Goal: Task Accomplishment & Management: Manage account settings

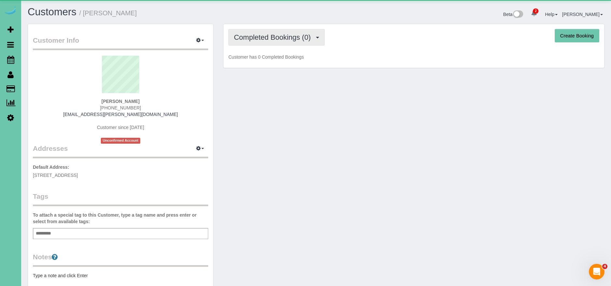
click at [298, 30] on button "Completed Bookings (0)" at bounding box center [276, 37] width 96 height 17
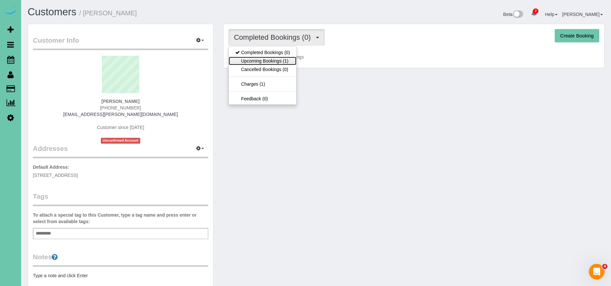
click at [287, 60] on link "Upcoming Bookings (1)" at bounding box center [263, 61] width 68 height 8
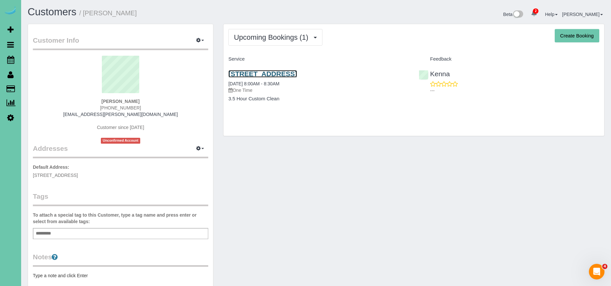
click at [297, 70] on link "5651 S 49th Ave, Omaha, NE 68117" at bounding box center [262, 73] width 69 height 7
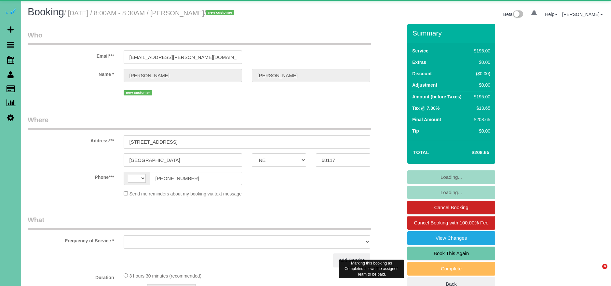
select select "NE"
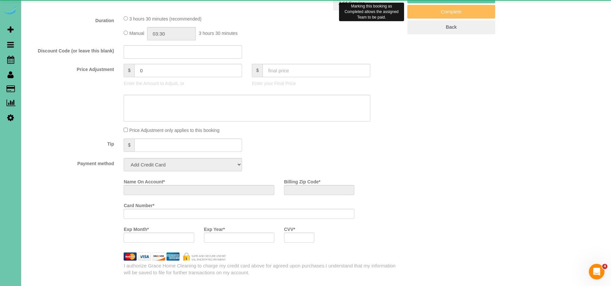
select select "string:[GEOGRAPHIC_DATA]"
select select "object:738"
select select "string:fspay-83bffd54-425c-4e16-87f3-0ff4352c72bd"
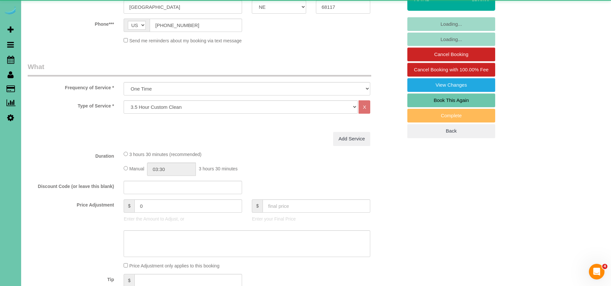
scroll to position [73, 0]
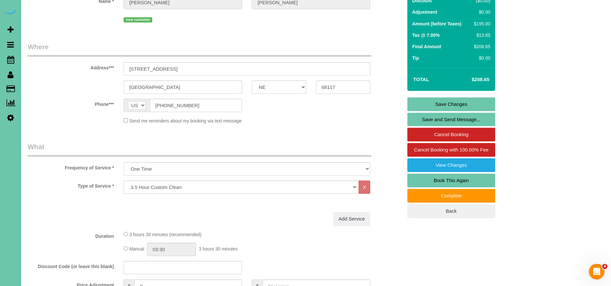
click at [454, 180] on link "Book This Again" at bounding box center [451, 180] width 88 height 14
select select "NE"
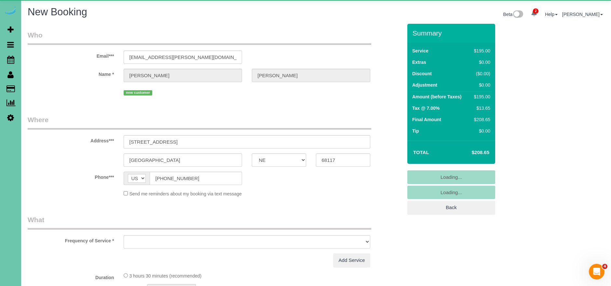
select select "object:1281"
select select "string:fspay-83bffd54-425c-4e16-87f3-0ff4352c72bd"
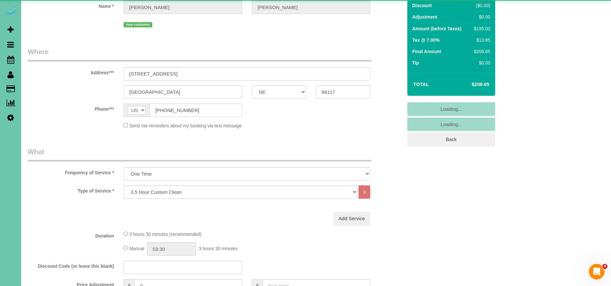
select select "object:1466"
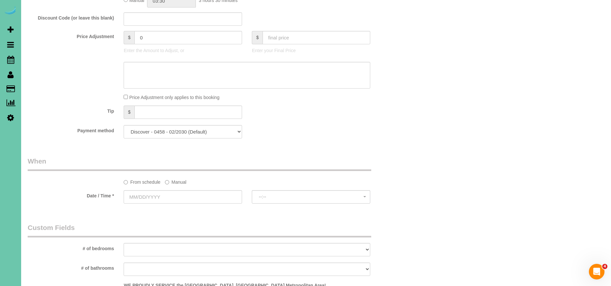
scroll to position [325, 0]
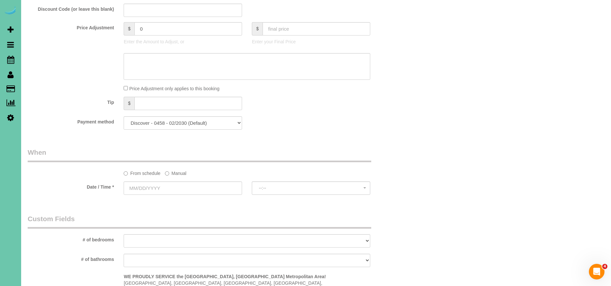
click at [172, 171] on label "Manual" at bounding box center [175, 172] width 21 height 9
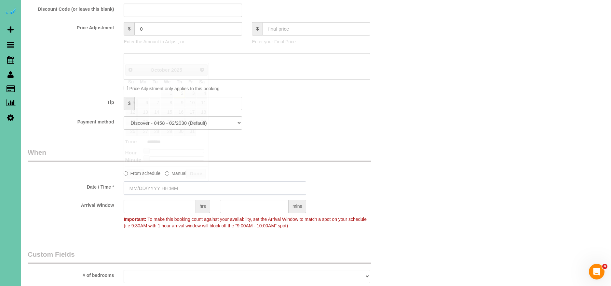
click at [147, 186] on input "text" at bounding box center [215, 187] width 183 height 13
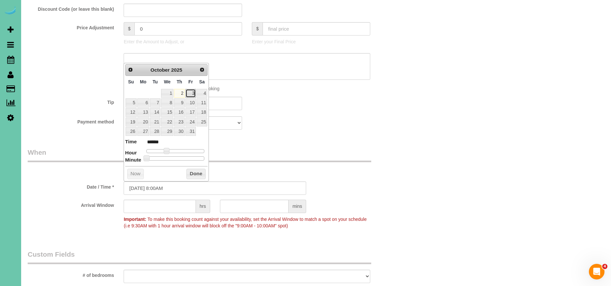
click at [193, 90] on link "3" at bounding box center [190, 93] width 10 height 9
type input "10/03/2025 9:00AM"
type input "******"
type input "10/03/2025 10:00AM"
type input "*******"
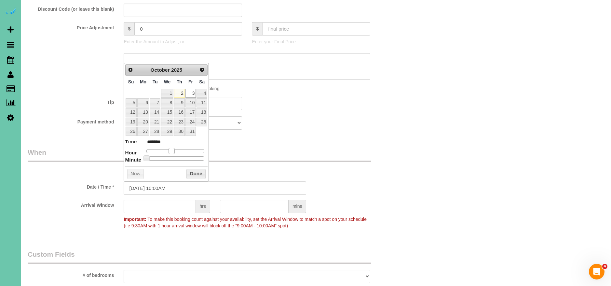
type input "10/03/2025 11:00AM"
type input "*******"
type input "[DATE] 12:00PM"
type input "*******"
drag, startPoint x: 171, startPoint y: 150, endPoint x: 211, endPoint y: 176, distance: 47.6
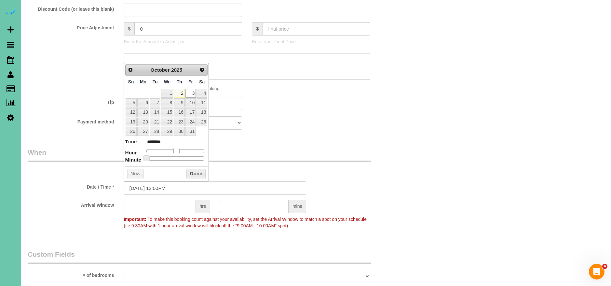
click at [174, 151] on span at bounding box center [176, 151] width 6 height 6
drag, startPoint x: 205, startPoint y: 176, endPoint x: 202, endPoint y: 173, distance: 3.9
click at [204, 175] on button "Done" at bounding box center [195, 174] width 19 height 10
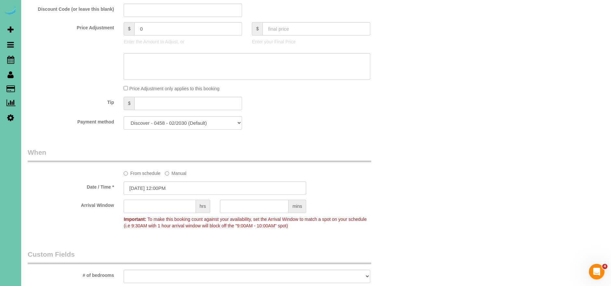
click at [182, 209] on input "text" at bounding box center [160, 205] width 72 height 13
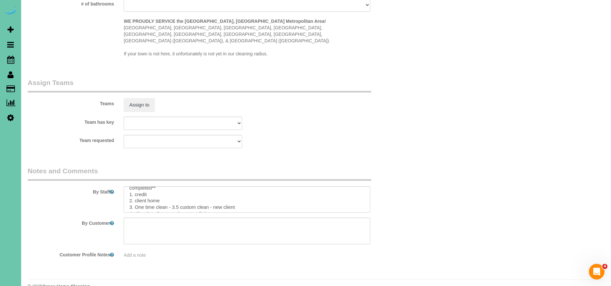
scroll to position [11, 0]
type input "1"
drag, startPoint x: 211, startPoint y: 189, endPoint x: 252, endPoint y: 187, distance: 40.4
click at [252, 187] on textarea at bounding box center [247, 199] width 247 height 27
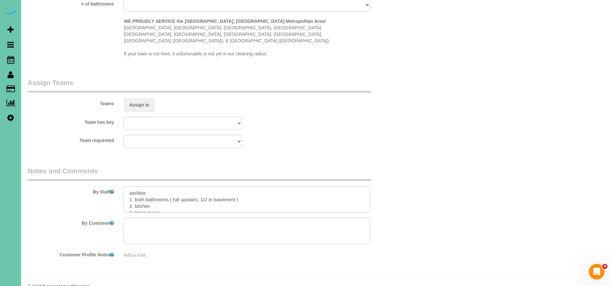
drag, startPoint x: 129, startPoint y: 180, endPoint x: 169, endPoint y: 192, distance: 41.9
click at [197, 192] on div at bounding box center [247, 199] width 256 height 27
drag, startPoint x: 171, startPoint y: 195, endPoint x: 110, endPoint y: 182, distance: 62.9
click at [110, 183] on div "By Staff" at bounding box center [215, 189] width 385 height 47
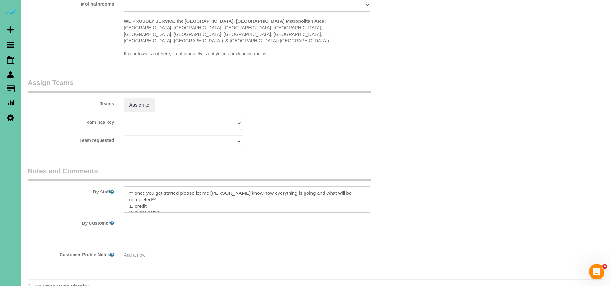
click at [364, 186] on textarea at bounding box center [247, 199] width 247 height 27
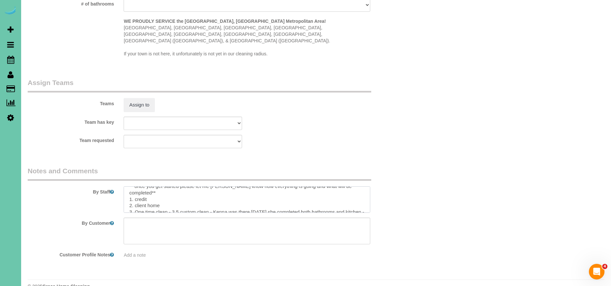
drag, startPoint x: 158, startPoint y: 194, endPoint x: 135, endPoint y: 188, distance: 24.0
click at [135, 188] on textarea at bounding box center [247, 199] width 247 height 27
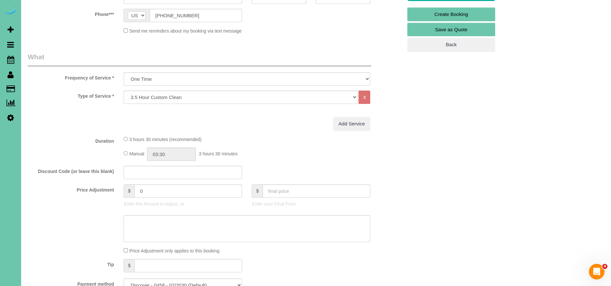
scroll to position [0, 0]
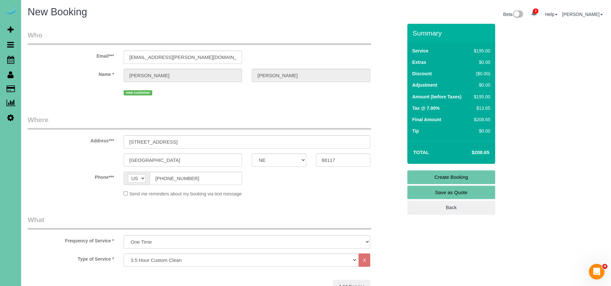
type textarea "** once you get started please let me betty know how everything is going and wh…"
click at [460, 175] on link "Create Booking" at bounding box center [451, 177] width 88 height 14
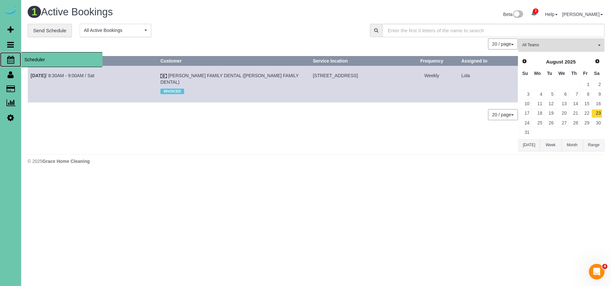
click at [42, 59] on span "Scheduler" at bounding box center [61, 59] width 81 height 15
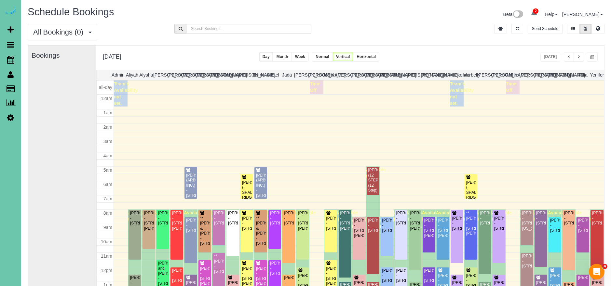
scroll to position [86, 0]
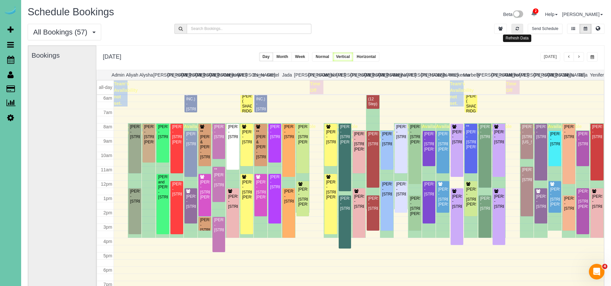
click at [516, 27] on icon "button" at bounding box center [517, 29] width 3 height 4
click at [583, 57] on button "button" at bounding box center [579, 56] width 10 height 9
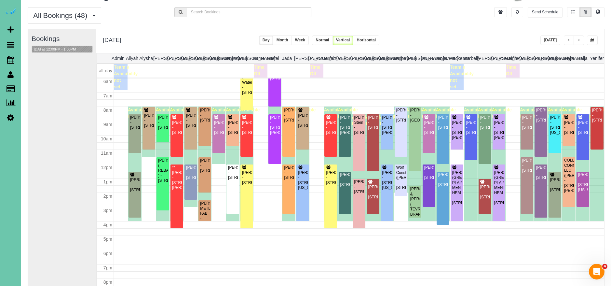
scroll to position [13, 0]
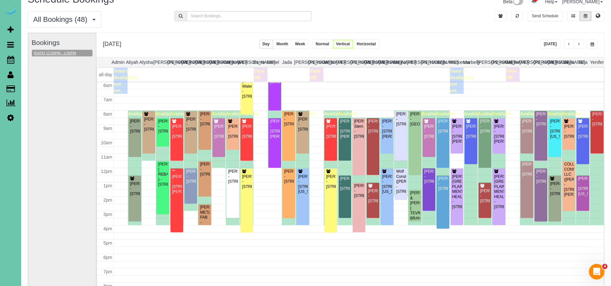
click at [57, 53] on button "10/03/2025 12:00PM - 1:00PM" at bounding box center [55, 53] width 46 height 7
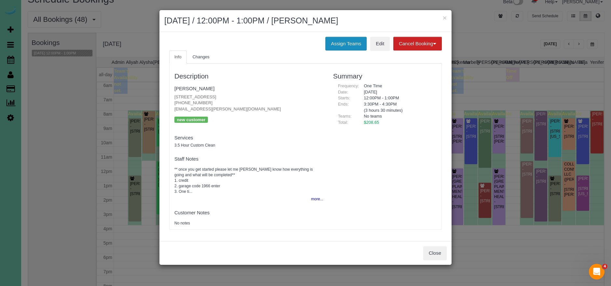
click at [348, 40] on button "Assign Teams" at bounding box center [345, 44] width 41 height 14
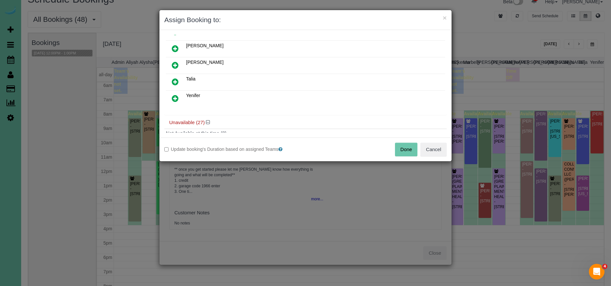
click at [175, 96] on icon at bounding box center [175, 98] width 7 height 8
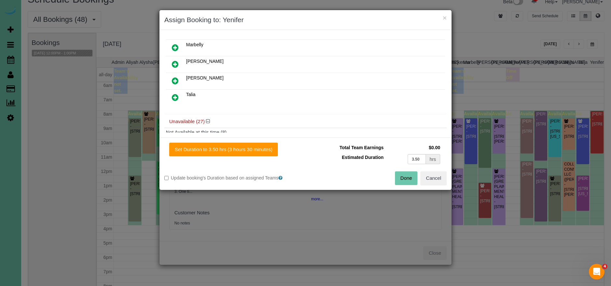
scroll to position [113, 0]
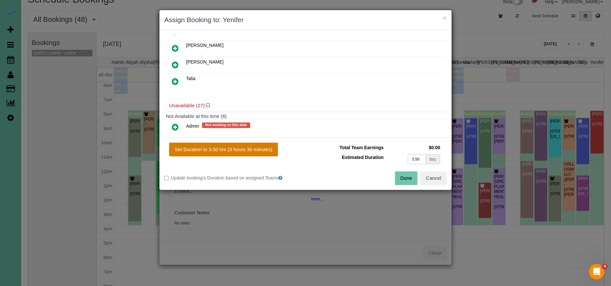
drag, startPoint x: 234, startPoint y: 145, endPoint x: 324, endPoint y: 169, distance: 93.5
click at [234, 145] on button "Set Duration to 3.50 hrs (3 hours 30 minutes)" at bounding box center [223, 150] width 109 height 14
type input "3.50"
drag, startPoint x: 402, startPoint y: 173, endPoint x: 394, endPoint y: 173, distance: 7.2
click at [402, 173] on button "Done" at bounding box center [406, 178] width 23 height 14
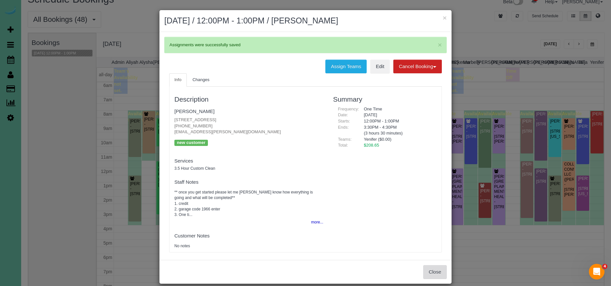
click at [443, 272] on button "Close" at bounding box center [434, 272] width 23 height 14
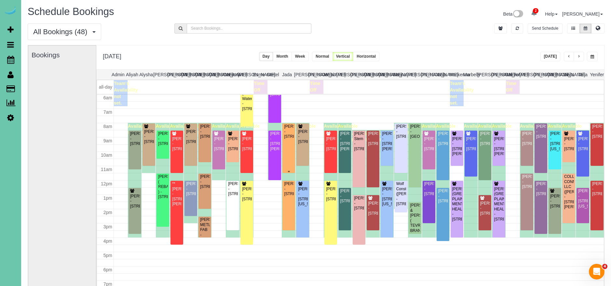
scroll to position [87, 0]
click at [471, 151] on div "[PERSON_NAME] - [STREET_ADDRESS]" at bounding box center [471, 143] width 10 height 15
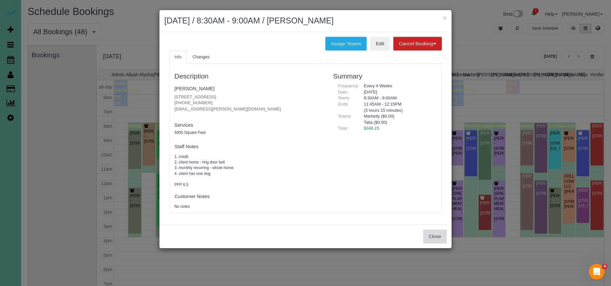
click at [430, 234] on button "Close" at bounding box center [434, 236] width 23 height 14
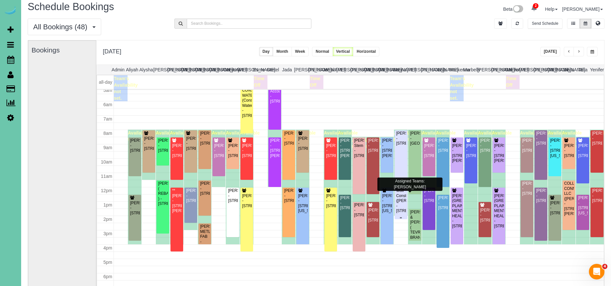
scroll to position [77, 0]
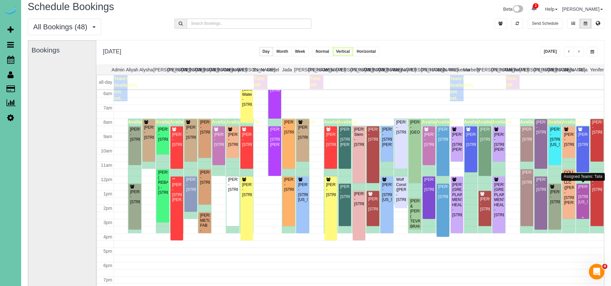
click at [583, 204] on div "[PERSON_NAME] - [STREET_ADDRESS][US_STATE]" at bounding box center [583, 194] width 10 height 20
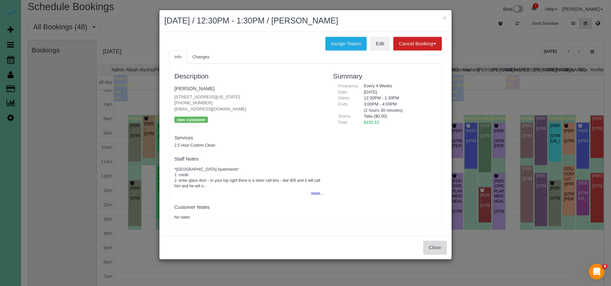
click at [440, 251] on button "Close" at bounding box center [434, 247] width 23 height 14
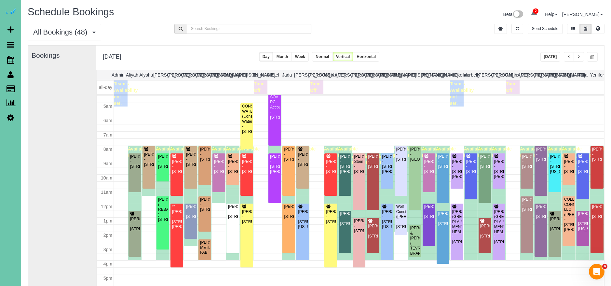
scroll to position [68, 0]
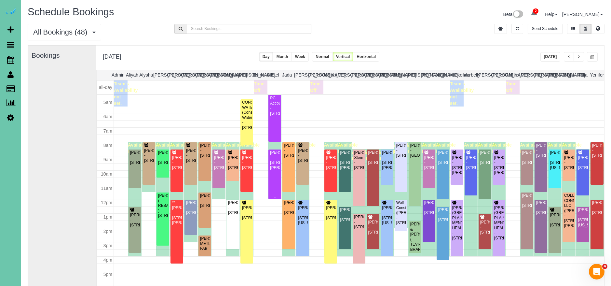
click at [272, 170] on div "[PERSON_NAME] - [STREET_ADDRESS][PERSON_NAME]" at bounding box center [275, 160] width 10 height 20
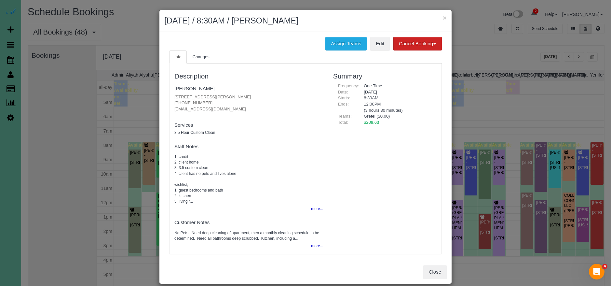
scroll to position [6, 0]
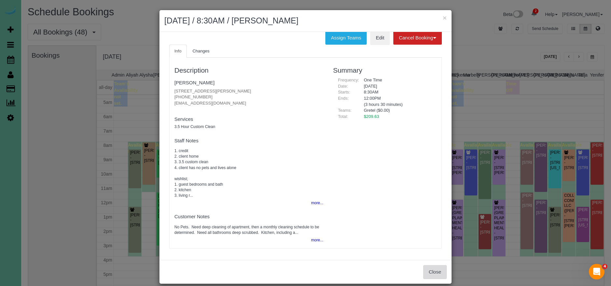
click at [432, 273] on button "Close" at bounding box center [434, 272] width 23 height 14
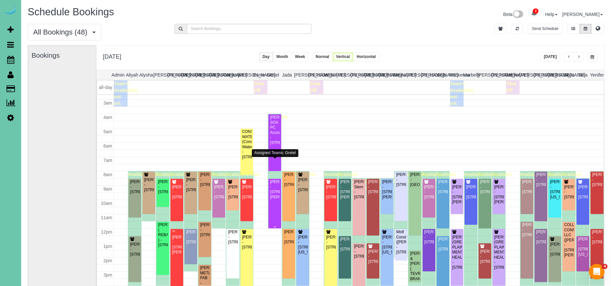
scroll to position [41, 0]
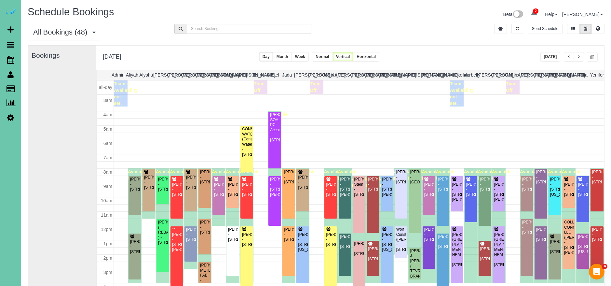
click at [278, 157] on div "Assigned Teams: Gretel" at bounding box center [275, 152] width 47 height 7
click at [277, 143] on div "[PERSON_NAME] SOA PC Accountants - [STREET_ADDRESS]" at bounding box center [275, 127] width 10 height 30
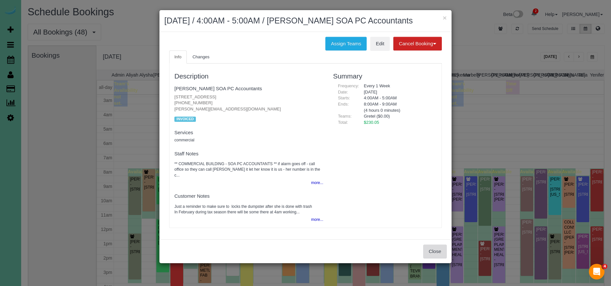
click at [434, 248] on button "Close" at bounding box center [434, 251] width 23 height 14
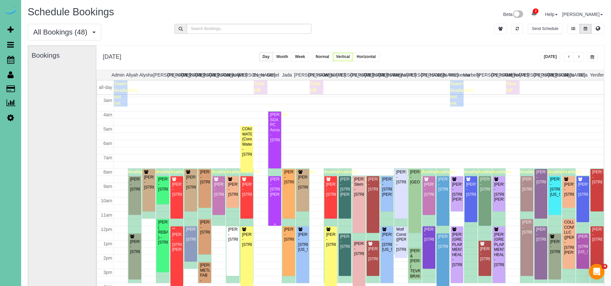
click at [271, 190] on div "[PERSON_NAME] - [STREET_ADDRESS][PERSON_NAME]" at bounding box center [275, 187] width 10 height 20
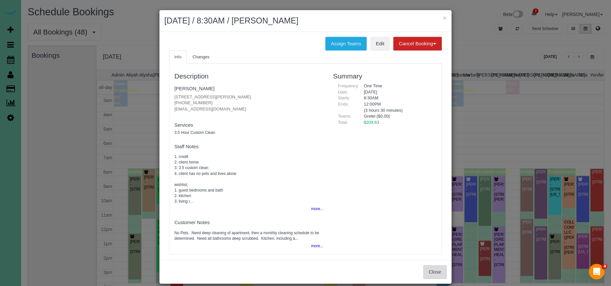
click at [423, 269] on button "Close" at bounding box center [434, 272] width 23 height 14
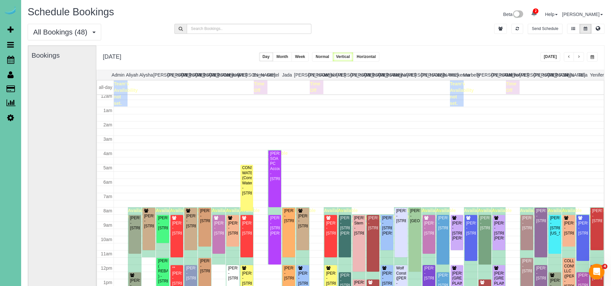
scroll to position [0, 0]
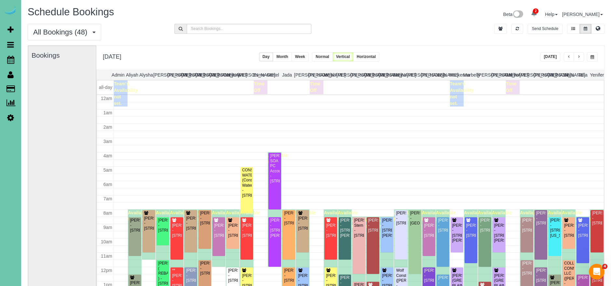
click at [570, 56] on button "button" at bounding box center [569, 56] width 10 height 9
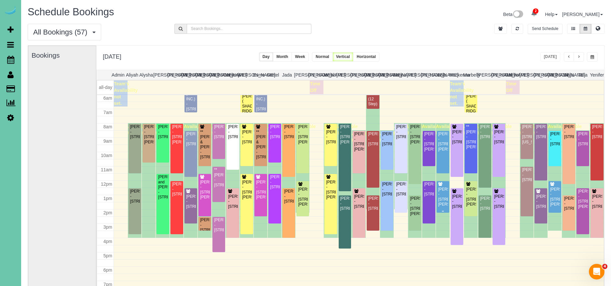
click at [443, 201] on div "[PERSON_NAME] - [STREET_ADDRESS][PERSON_NAME]" at bounding box center [443, 197] width 10 height 20
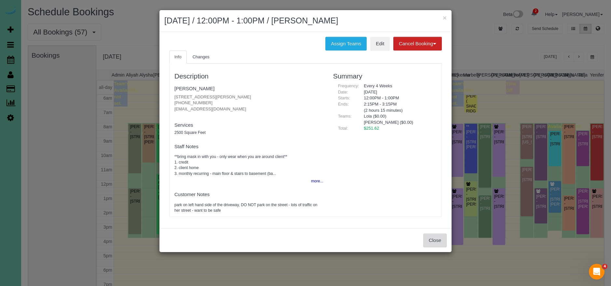
click at [440, 239] on button "Close" at bounding box center [434, 240] width 23 height 14
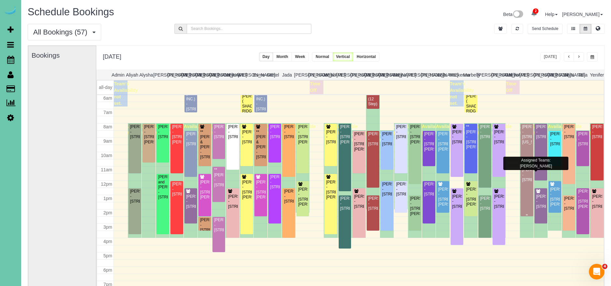
click at [528, 182] on div "[PERSON_NAME] - [STREET_ADDRESS]" at bounding box center [527, 174] width 10 height 15
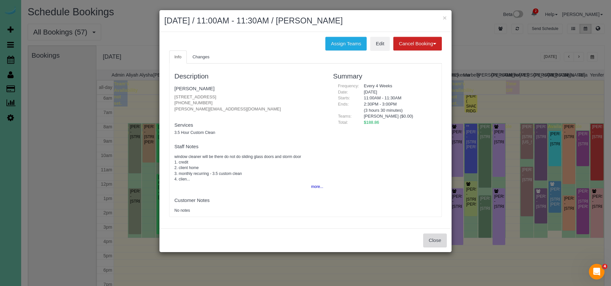
click at [434, 240] on button "Close" at bounding box center [434, 240] width 23 height 14
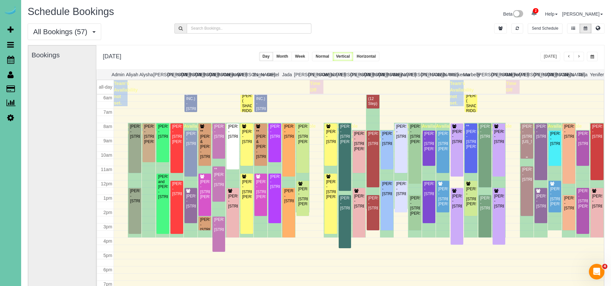
scroll to position [85, 0]
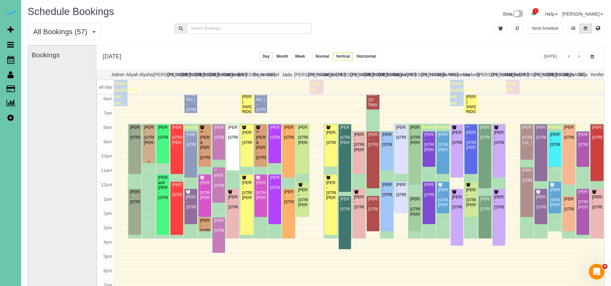
click at [151, 144] on div "[PERSON_NAME] - [STREET_ADDRESS][PERSON_NAME]" at bounding box center [149, 135] width 10 height 20
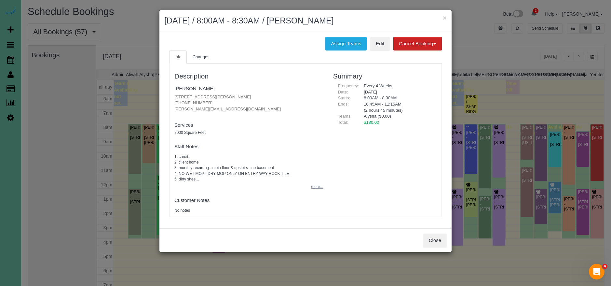
click at [317, 185] on button "more..." at bounding box center [315, 186] width 16 height 9
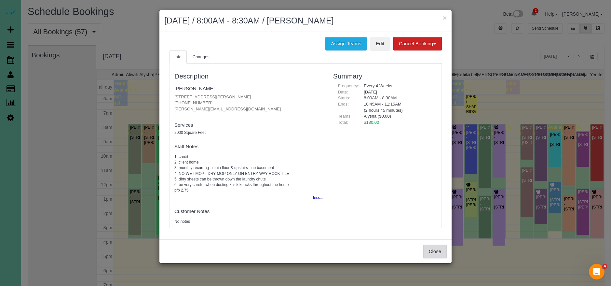
click at [432, 254] on button "Close" at bounding box center [434, 251] width 23 height 14
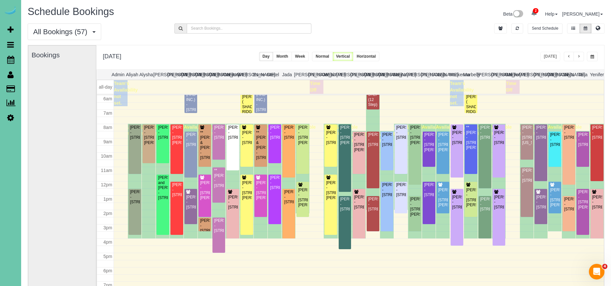
click at [580, 58] on button "button" at bounding box center [579, 56] width 10 height 9
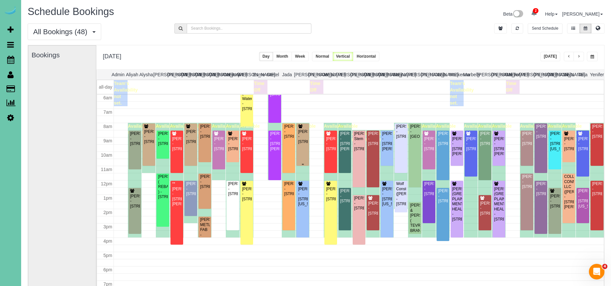
scroll to position [0, 0]
click at [404, 139] on div "[PERSON_NAME] - [STREET_ADDRESS]" at bounding box center [401, 131] width 10 height 15
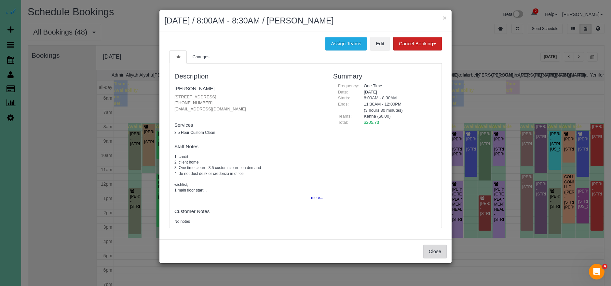
click at [438, 250] on button "Close" at bounding box center [434, 251] width 23 height 14
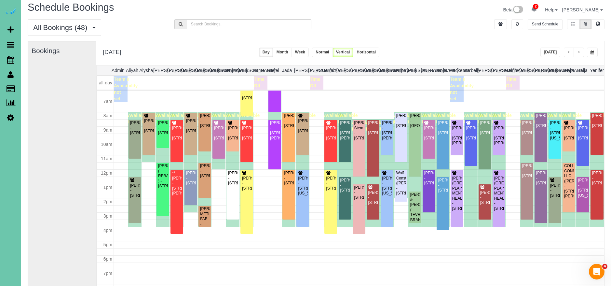
scroll to position [85, 0]
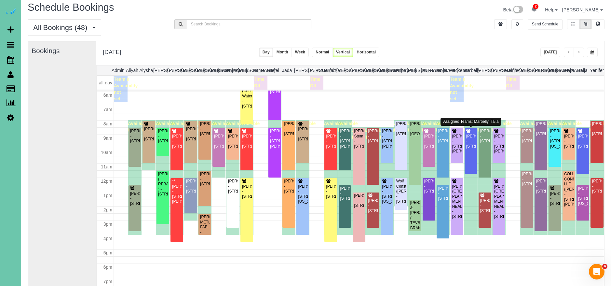
click at [474, 140] on div "[PERSON_NAME] - [STREET_ADDRESS]" at bounding box center [471, 141] width 10 height 15
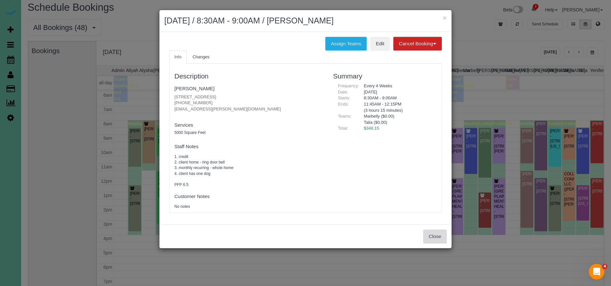
click at [432, 238] on button "Close" at bounding box center [434, 236] width 23 height 14
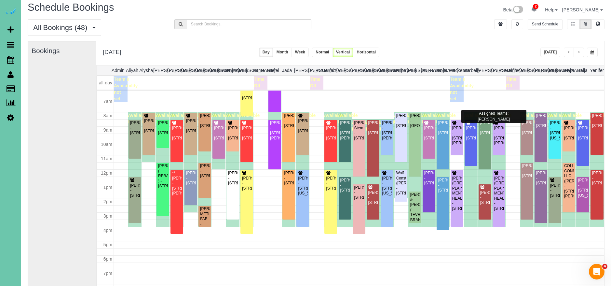
scroll to position [93, 0]
click at [589, 54] on button "button" at bounding box center [592, 52] width 11 height 9
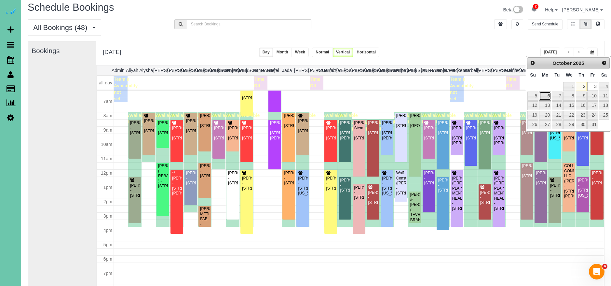
click at [550, 97] on link "6" at bounding box center [545, 95] width 12 height 9
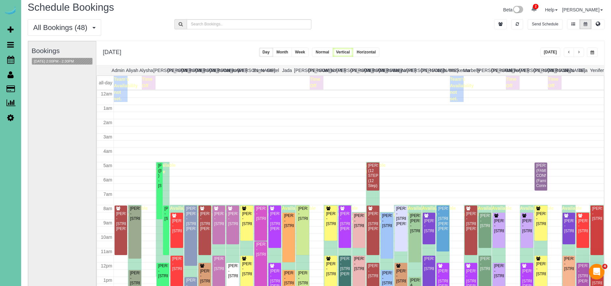
scroll to position [86, 0]
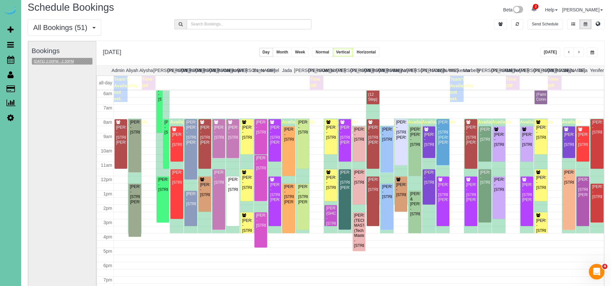
click at [76, 62] on button "10/06/2025 2:00PM - 2:30PM" at bounding box center [54, 61] width 44 height 7
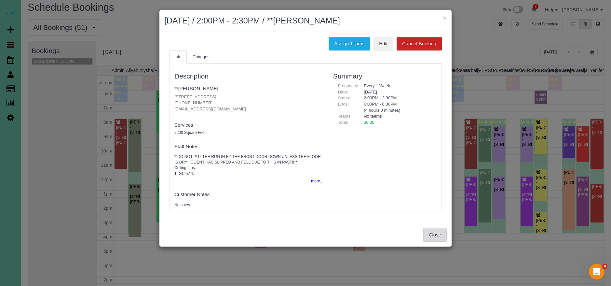
click at [439, 234] on button "Close" at bounding box center [434, 235] width 23 height 14
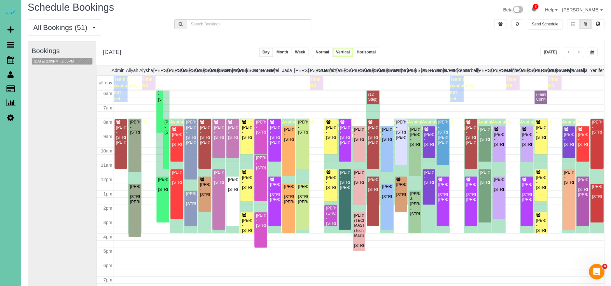
click at [74, 63] on button "10/06/2025 2:00PM - 2:30PM" at bounding box center [54, 61] width 44 height 7
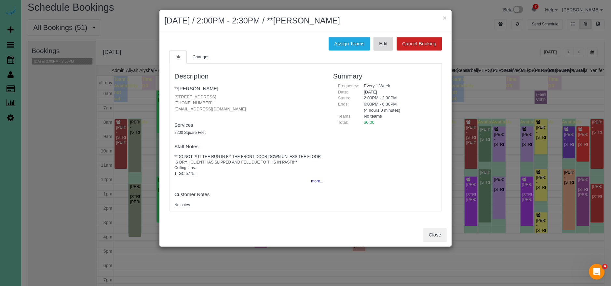
click at [379, 43] on link "Edit" at bounding box center [384, 44] width 20 height 14
click at [445, 20] on button "×" at bounding box center [445, 17] width 4 height 7
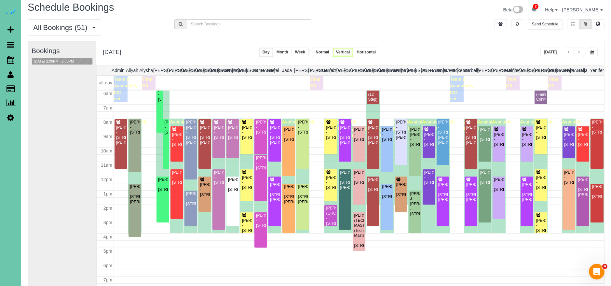
click at [571, 52] on button "button" at bounding box center [569, 52] width 10 height 9
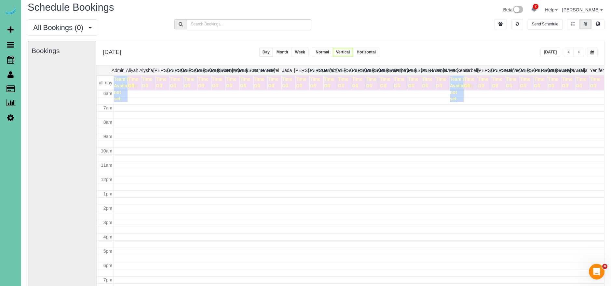
click at [591, 52] on span "button" at bounding box center [593, 52] width 4 height 4
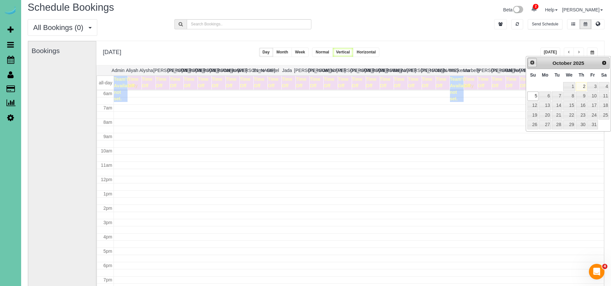
click at [531, 63] on span "Prev" at bounding box center [532, 62] width 5 height 5
click at [546, 127] on link "29" at bounding box center [545, 124] width 12 height 9
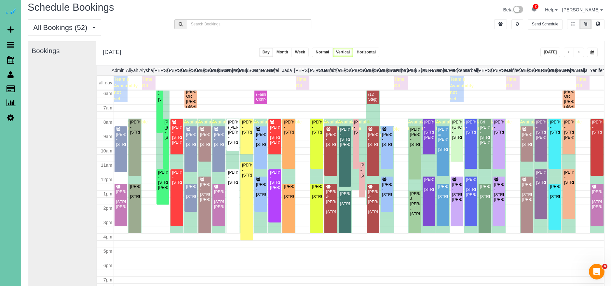
click at [581, 50] on button "button" at bounding box center [579, 52] width 10 height 9
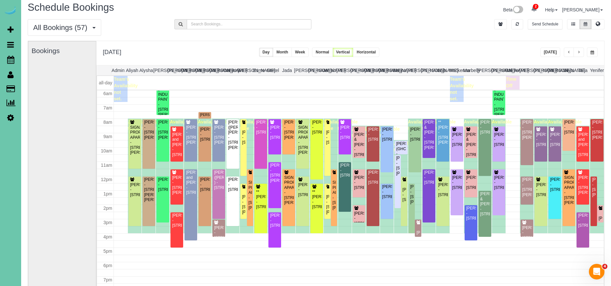
click at [581, 50] on button "button" at bounding box center [579, 52] width 10 height 9
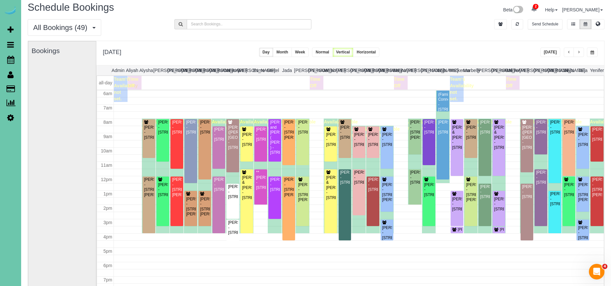
click at [582, 51] on button "button" at bounding box center [579, 52] width 10 height 9
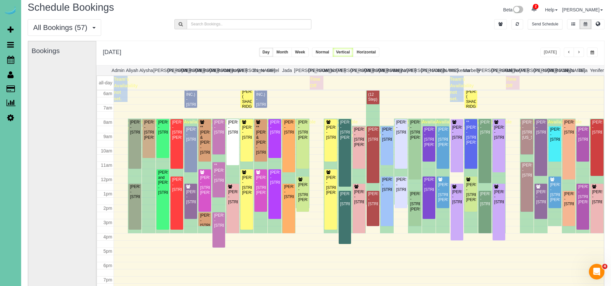
click at [582, 51] on button "button" at bounding box center [579, 52] width 10 height 9
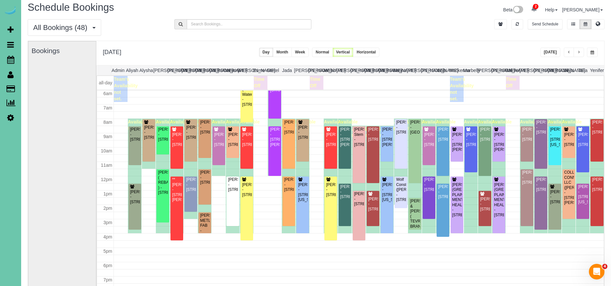
click at [593, 51] on span "button" at bounding box center [593, 52] width 4 height 4
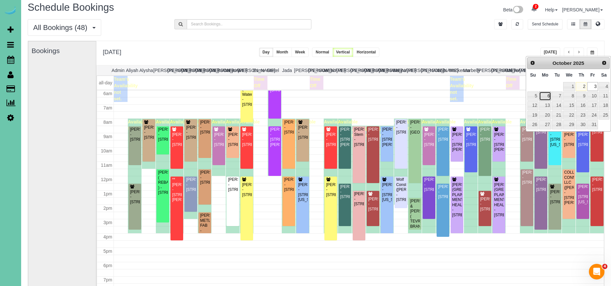
click at [548, 96] on link "6" at bounding box center [545, 95] width 12 height 9
type input "**********"
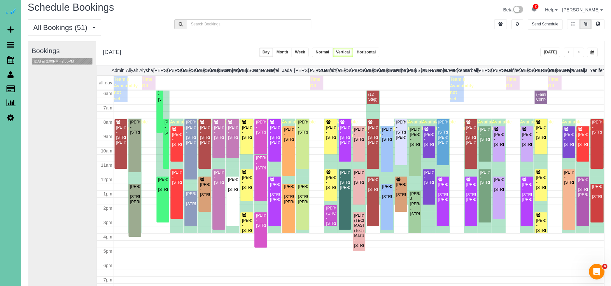
click at [56, 61] on button "10/06/2025 2:00PM - 2:30PM" at bounding box center [54, 61] width 44 height 7
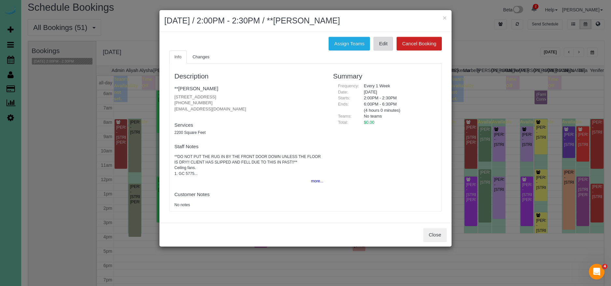
click at [378, 41] on link "Edit" at bounding box center [384, 44] width 20 height 14
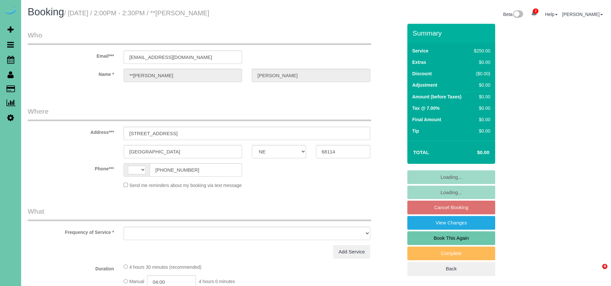
select select "NE"
select select "string:US"
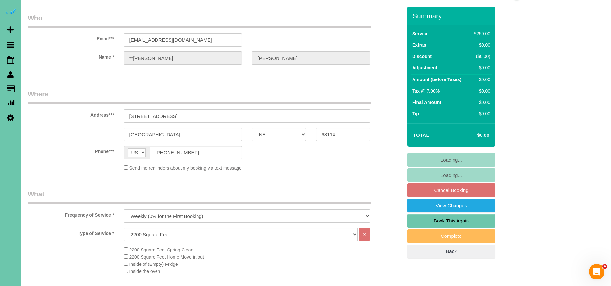
select select "object:897"
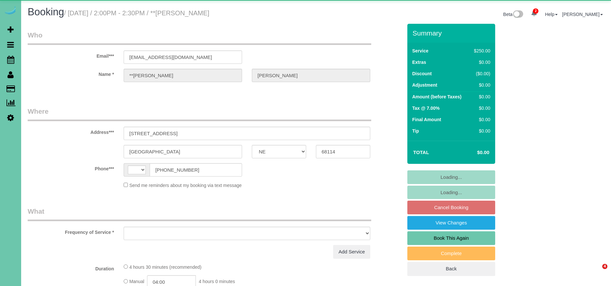
select select "NE"
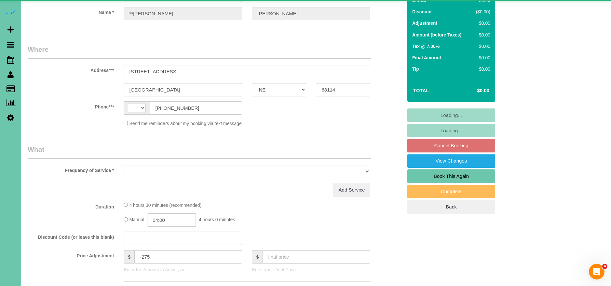
select select "string:[GEOGRAPHIC_DATA]"
select select "object:648"
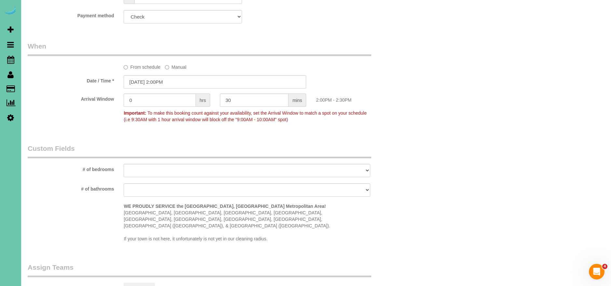
scroll to position [469, 0]
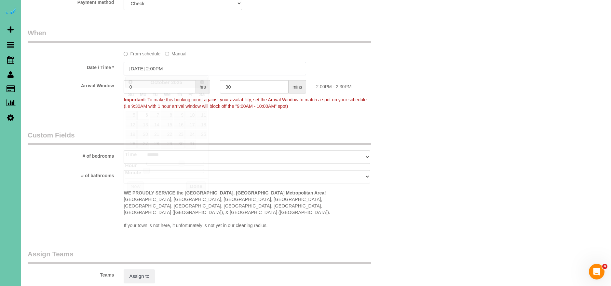
click at [140, 65] on input "[DATE] 2:00PM" at bounding box center [215, 68] width 183 height 13
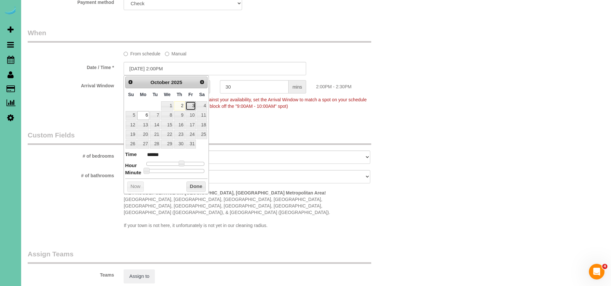
click at [191, 102] on link "3" at bounding box center [190, 105] width 10 height 9
type input "[DATE] 1:00PM"
type input "******"
type input "[DATE] 12:00PM"
type input "*******"
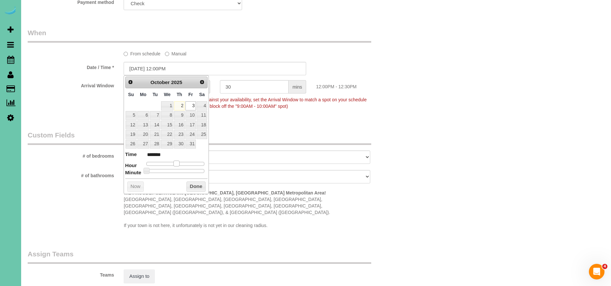
drag, startPoint x: 182, startPoint y: 164, endPoint x: 196, endPoint y: 184, distance: 24.7
click at [179, 164] on span at bounding box center [176, 163] width 6 height 6
type input "[DATE] 1:00PM"
type input "******"
click at [197, 184] on button "Done" at bounding box center [195, 186] width 19 height 10
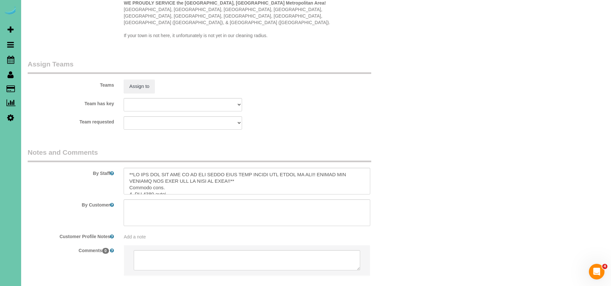
scroll to position [682, 0]
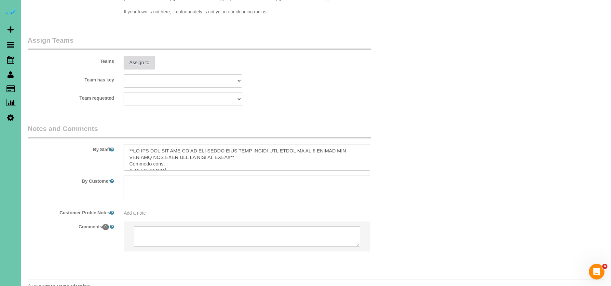
click at [140, 56] on button "Assign to" at bounding box center [139, 63] width 31 height 14
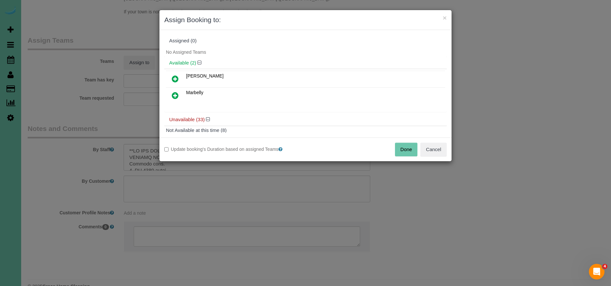
drag, startPoint x: 172, startPoint y: 90, endPoint x: 199, endPoint y: 111, distance: 34.5
click at [172, 90] on link at bounding box center [175, 95] width 15 height 13
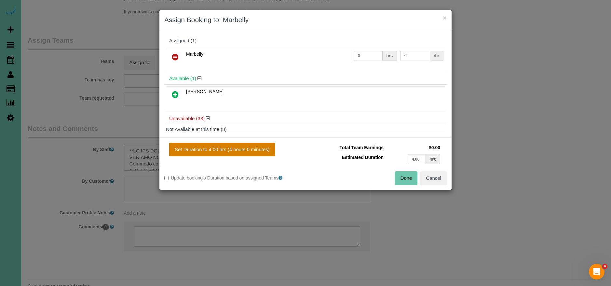
drag, startPoint x: 232, startPoint y: 147, endPoint x: 375, endPoint y: 166, distance: 143.5
click at [233, 147] on button "Set Duration to 4.00 hrs (4 hours 0 minutes)" at bounding box center [222, 150] width 106 height 14
type input "4.00"
click at [399, 178] on button "Done" at bounding box center [406, 178] width 23 height 14
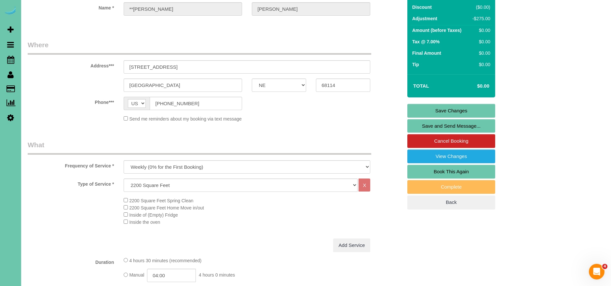
scroll to position [0, 0]
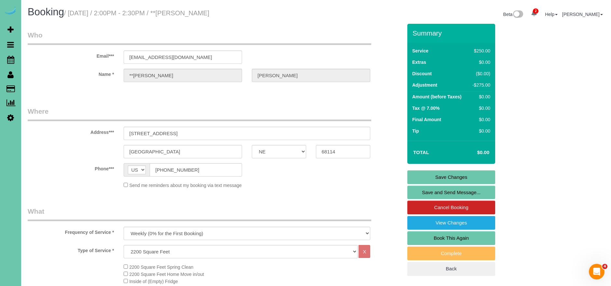
drag, startPoint x: 482, startPoint y: 175, endPoint x: 479, endPoint y: 176, distance: 3.5
click at [482, 175] on link "Save Changes" at bounding box center [451, 177] width 88 height 14
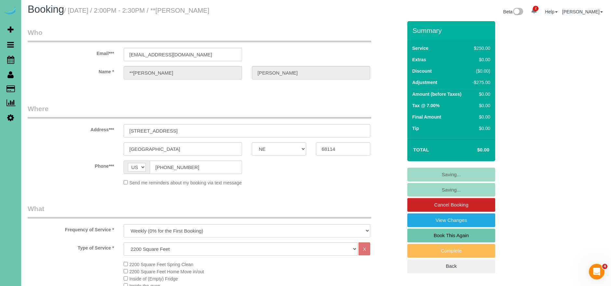
scroll to position [4, 0]
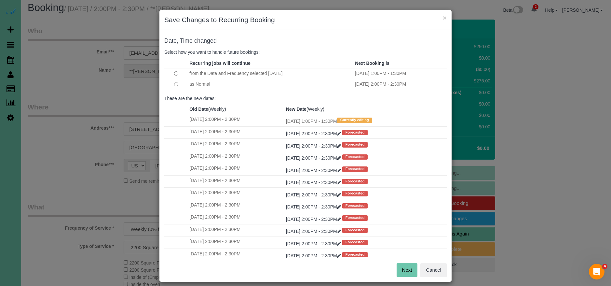
click at [411, 269] on button "Next" at bounding box center [407, 270] width 21 height 14
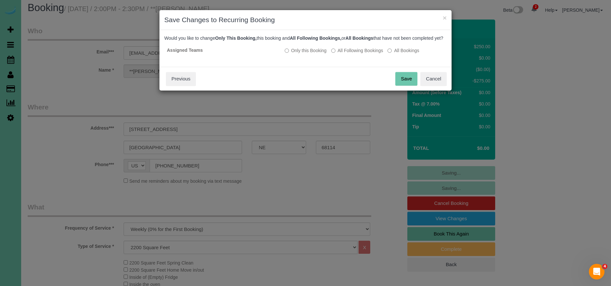
click at [407, 79] on button "Save" at bounding box center [406, 79] width 22 height 14
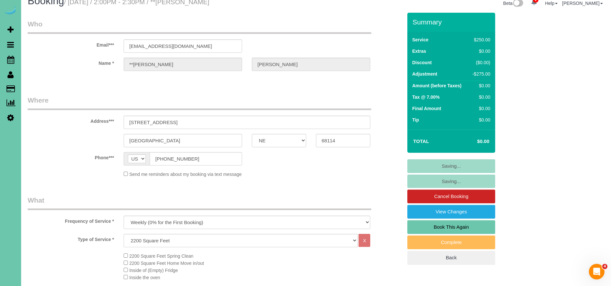
scroll to position [12, 0]
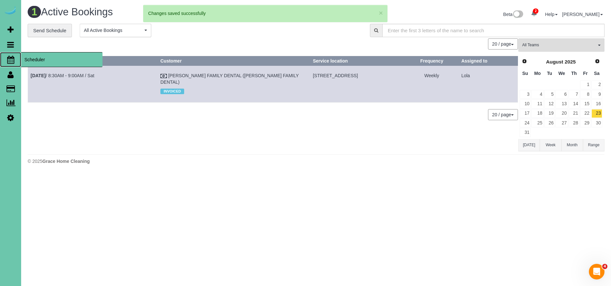
click at [44, 61] on span "Scheduler" at bounding box center [61, 59] width 81 height 15
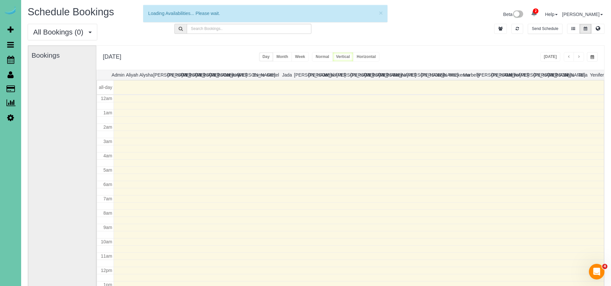
scroll to position [86, 0]
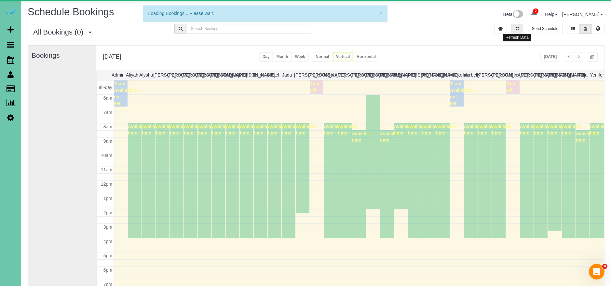
click at [520, 29] on button "button" at bounding box center [518, 29] width 12 height 10
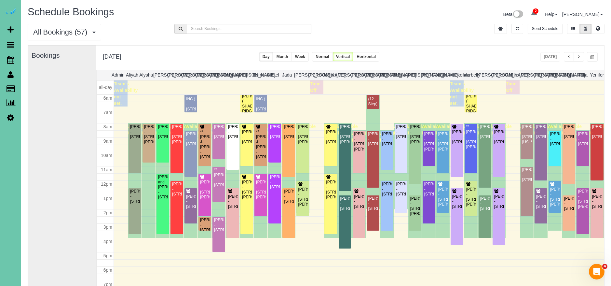
click at [596, 56] on button "button" at bounding box center [592, 56] width 11 height 9
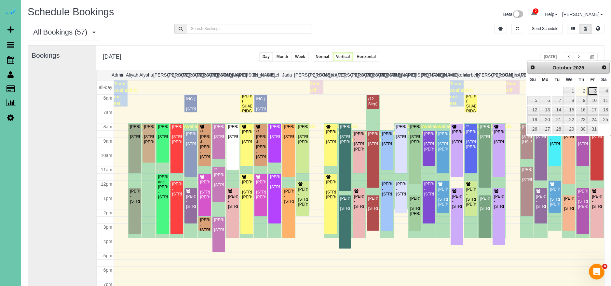
click at [595, 89] on link "3" at bounding box center [592, 91] width 10 height 9
type input "**********"
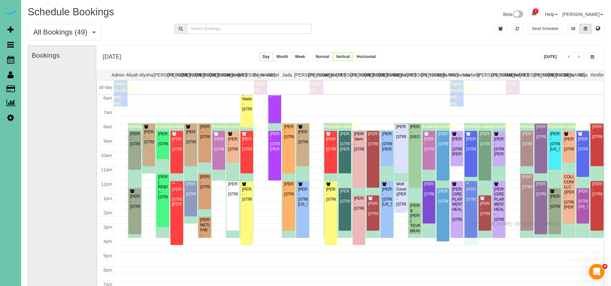
drag, startPoint x: 473, startPoint y: 234, endPoint x: 472, endPoint y: 223, distance: 11.7
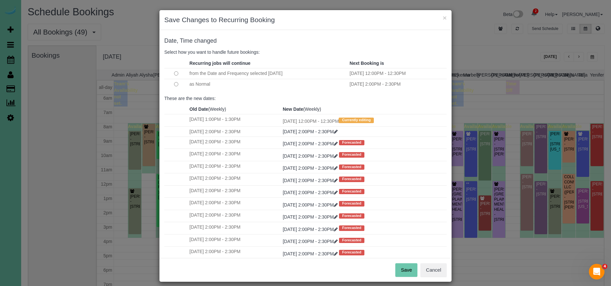
click at [404, 268] on button "Save" at bounding box center [406, 270] width 22 height 14
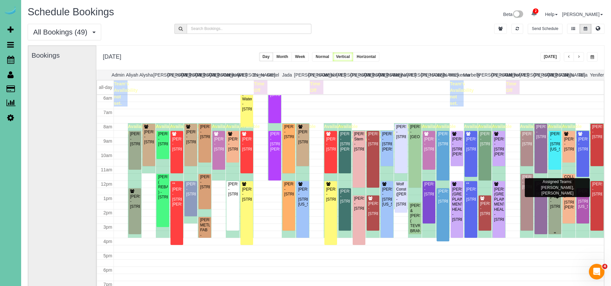
click at [550, 202] on div "[PERSON_NAME] - [STREET_ADDRESS]" at bounding box center [555, 201] width 10 height 15
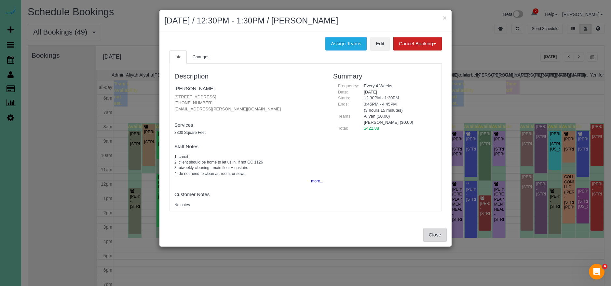
click at [439, 232] on button "Close" at bounding box center [434, 235] width 23 height 14
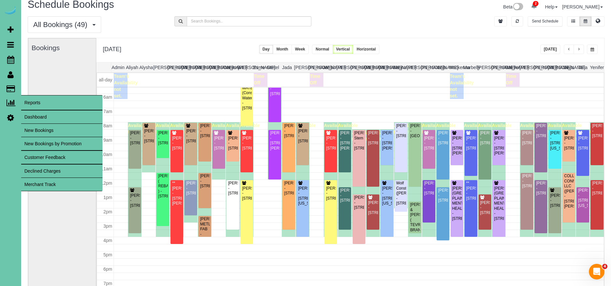
scroll to position [6, 1]
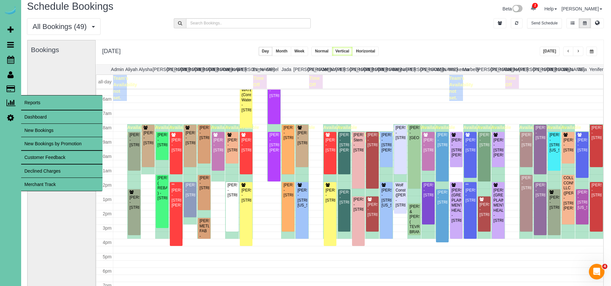
click at [51, 185] on link "Merchant Track" at bounding box center [61, 184] width 81 height 13
click at [45, 121] on link "Dashboard" at bounding box center [61, 116] width 81 height 13
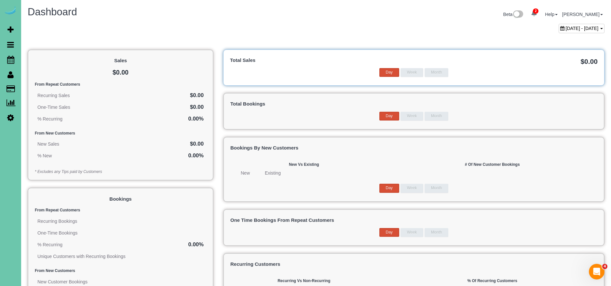
drag, startPoint x: 538, startPoint y: 30, endPoint x: 538, endPoint y: 27, distance: 3.3
click at [566, 30] on span "[DATE] - [DATE]" at bounding box center [582, 28] width 33 height 5
type input "**********"
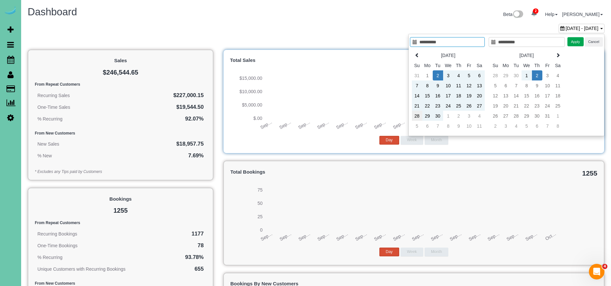
type input "**********"
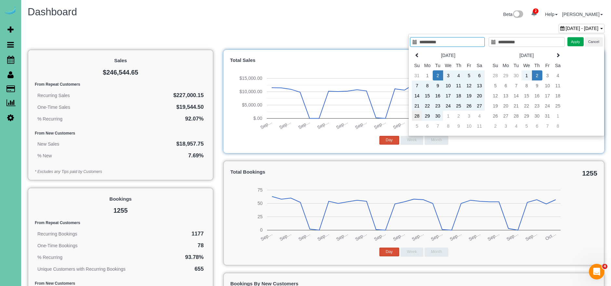
click at [415, 116] on td "28" at bounding box center [417, 116] width 10 height 10
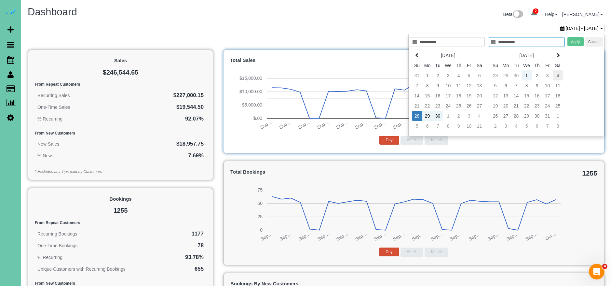
type input "**********"
drag, startPoint x: 556, startPoint y: 75, endPoint x: 587, endPoint y: 39, distance: 47.6
click at [556, 75] on td "4" at bounding box center [558, 75] width 10 height 10
click at [578, 41] on button "Apply" at bounding box center [576, 41] width 16 height 9
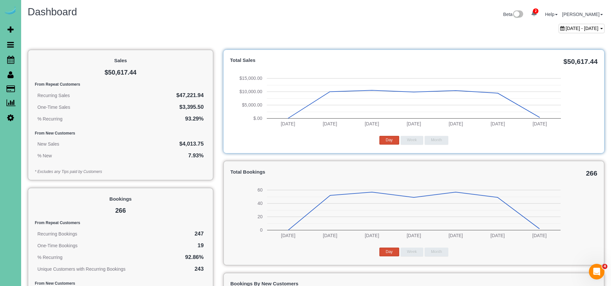
click at [566, 26] on span "[DATE] - [DATE]" at bounding box center [582, 28] width 33 height 5
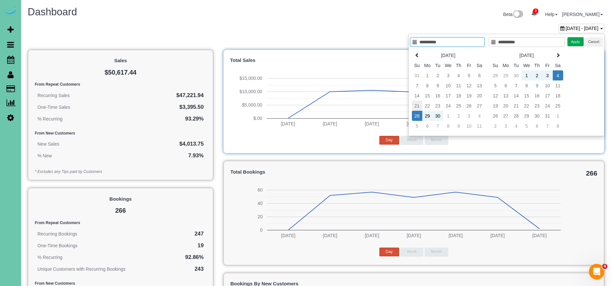
type input "**********"
click at [415, 106] on td "21" at bounding box center [417, 106] width 10 height 10
type input "**********"
click at [482, 105] on td "27" at bounding box center [479, 106] width 10 height 10
click at [579, 39] on button "Apply" at bounding box center [576, 41] width 16 height 9
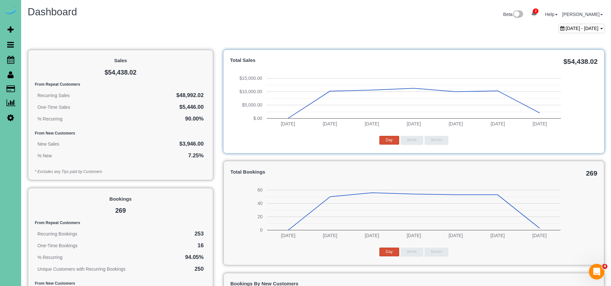
click at [566, 27] on span "[DATE] - [DATE]" at bounding box center [582, 28] width 33 height 5
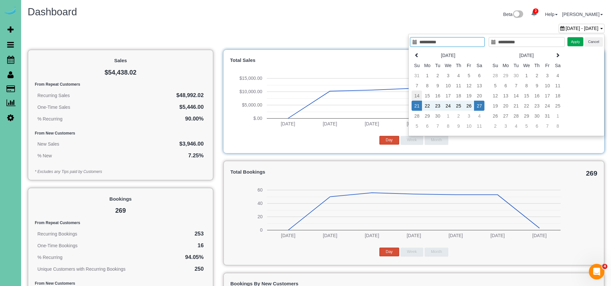
type input "**********"
click at [417, 93] on td "14" at bounding box center [417, 95] width 10 height 10
type input "**********"
click at [482, 91] on td "20" at bounding box center [479, 95] width 10 height 10
click at [577, 42] on button "Apply" at bounding box center [576, 41] width 16 height 9
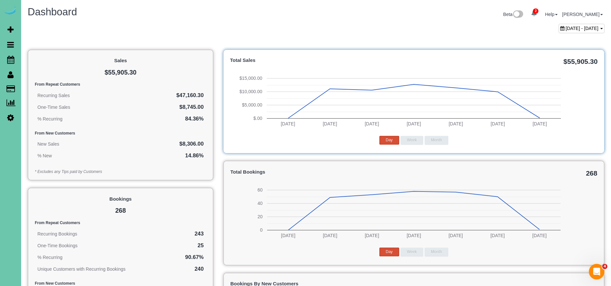
click at [566, 27] on span "[DATE] - [DATE]" at bounding box center [582, 28] width 33 height 5
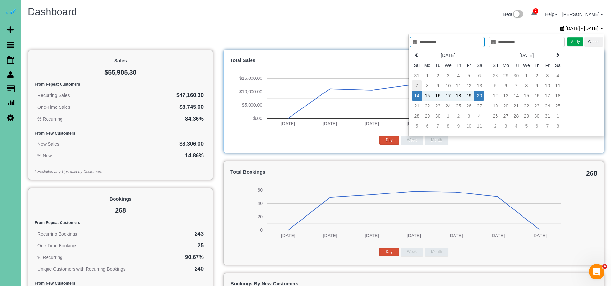
type input "**********"
click at [415, 86] on td "7" at bounding box center [417, 85] width 10 height 10
type input "**********"
click at [478, 86] on td "13" at bounding box center [479, 85] width 10 height 10
click at [575, 39] on button "Apply" at bounding box center [576, 41] width 16 height 9
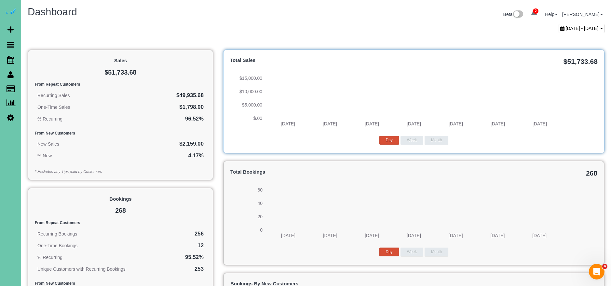
click at [559, 32] on div "[DATE] - [DATE]" at bounding box center [582, 28] width 46 height 9
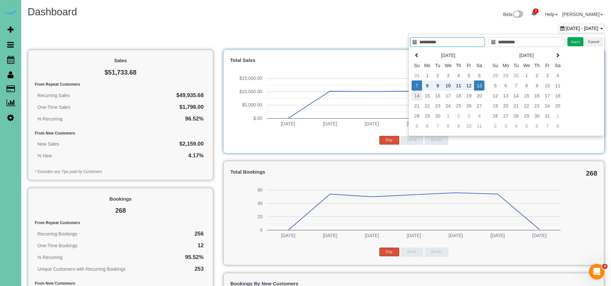
type input "**********"
click at [413, 95] on td "14" at bounding box center [417, 95] width 10 height 10
type input "**********"
click at [483, 96] on td "20" at bounding box center [479, 95] width 10 height 10
click at [574, 44] on button "Apply" at bounding box center [576, 41] width 16 height 9
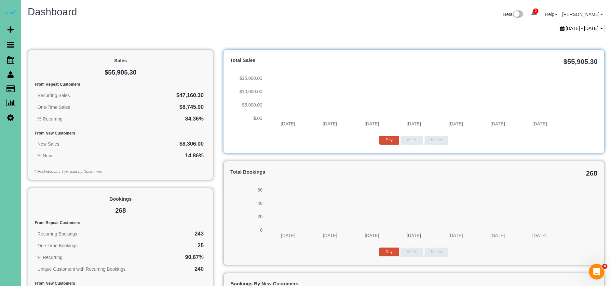
drag, startPoint x: 548, startPoint y: 32, endPoint x: 537, endPoint y: 37, distance: 11.9
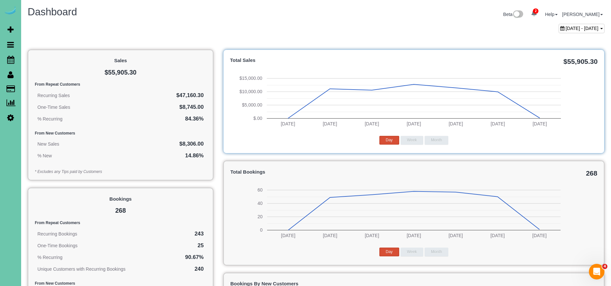
click at [559, 32] on div "[DATE] - [DATE]" at bounding box center [582, 28] width 46 height 9
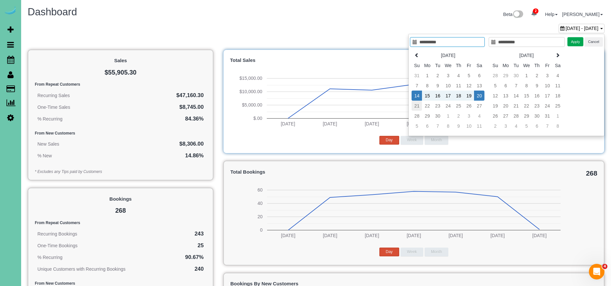
type input "**********"
click at [419, 103] on td "21" at bounding box center [417, 106] width 10 height 10
type input "**********"
drag, startPoint x: 477, startPoint y: 105, endPoint x: 485, endPoint y: 99, distance: 10.0
click at [477, 105] on td "27" at bounding box center [479, 106] width 10 height 10
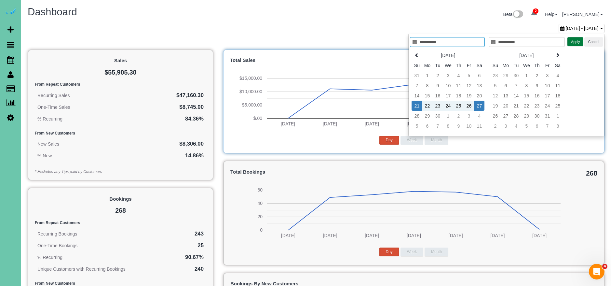
click at [581, 40] on button "Apply" at bounding box center [576, 41] width 16 height 9
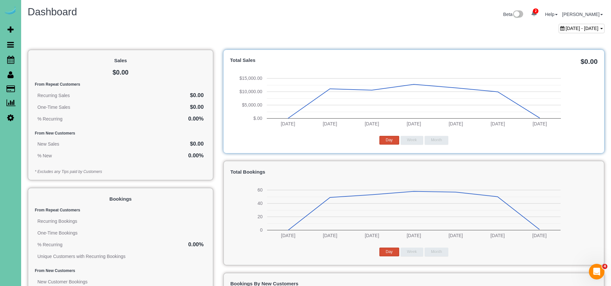
scroll to position [2, 0]
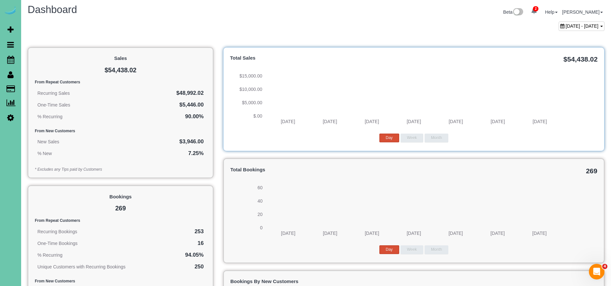
click at [566, 26] on span "[DATE] - [DATE]" at bounding box center [582, 25] width 33 height 5
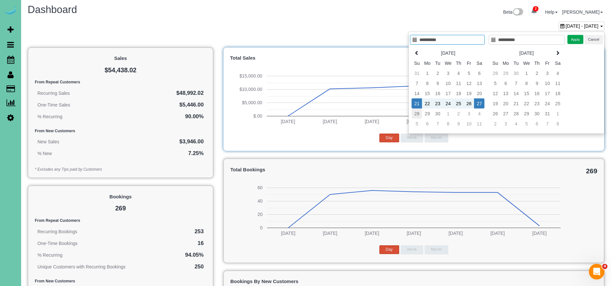
type input "**********"
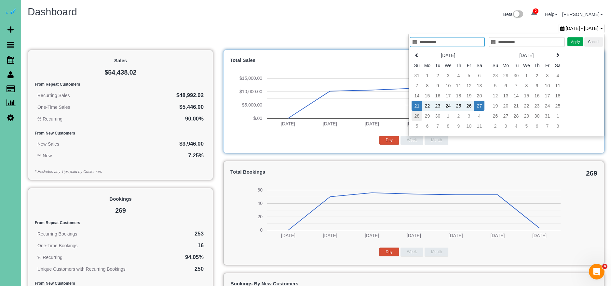
click at [416, 111] on td "28" at bounding box center [417, 116] width 10 height 10
type input "**********"
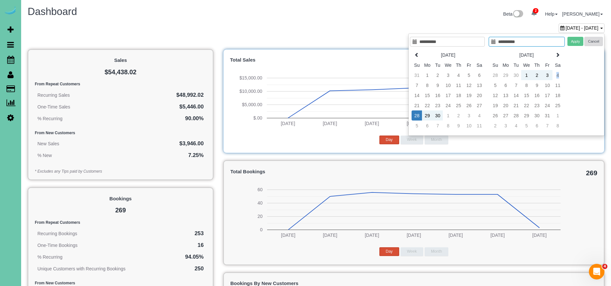
drag, startPoint x: 557, startPoint y: 73, endPoint x: 591, endPoint y: 37, distance: 49.3
click at [558, 72] on td "4" at bounding box center [558, 75] width 10 height 10
click at [577, 40] on button "Apply" at bounding box center [576, 41] width 16 height 9
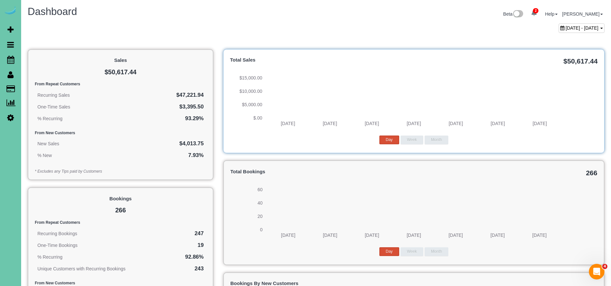
click at [566, 26] on span "[DATE] - [DATE]" at bounding box center [582, 27] width 33 height 5
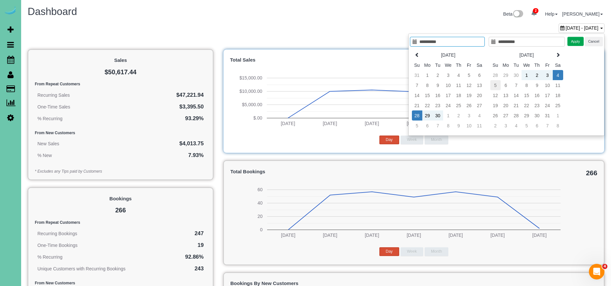
type input "**********"
click at [499, 85] on td "5" at bounding box center [495, 85] width 10 height 10
type input "**********"
drag, startPoint x: 555, startPoint y: 83, endPoint x: 585, endPoint y: 43, distance: 50.9
click at [555, 83] on td "11" at bounding box center [558, 85] width 10 height 10
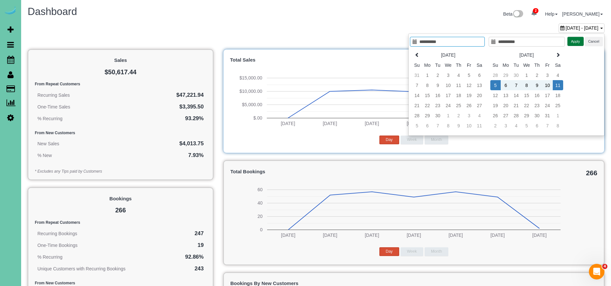
click at [579, 43] on button "Apply" at bounding box center [576, 41] width 16 height 9
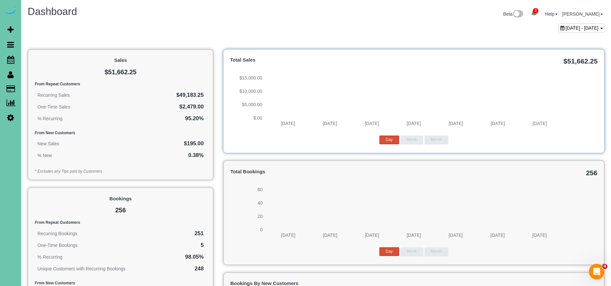
click at [566, 28] on span "[DATE] - [DATE]" at bounding box center [582, 27] width 33 height 5
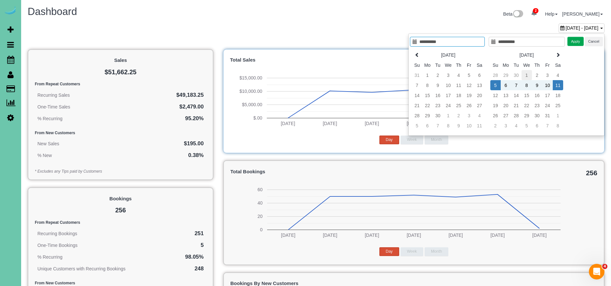
type input "**********"
click at [525, 75] on td "1" at bounding box center [527, 75] width 10 height 10
type input "**********"
click at [525, 75] on td "1" at bounding box center [527, 75] width 10 height 10
click at [573, 38] on button "Apply" at bounding box center [576, 41] width 16 height 9
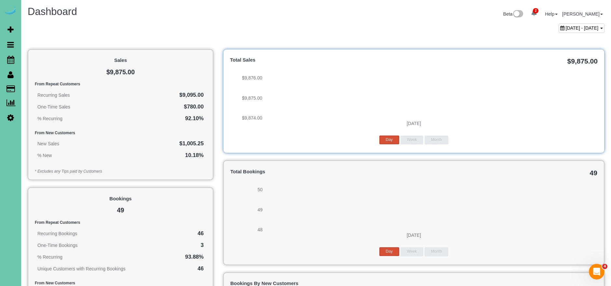
click at [566, 27] on span "[DATE] - [DATE]" at bounding box center [582, 27] width 33 height 5
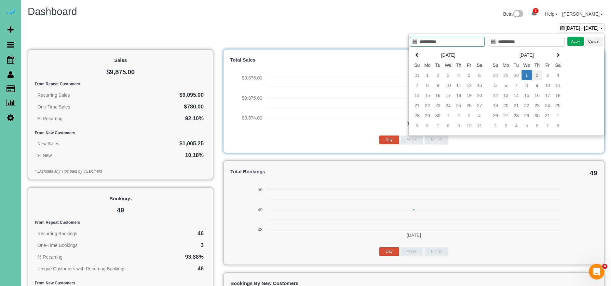
type input "**********"
click at [539, 73] on td "2" at bounding box center [537, 75] width 10 height 10
type input "**********"
click at [573, 41] on button "Apply" at bounding box center [576, 41] width 16 height 9
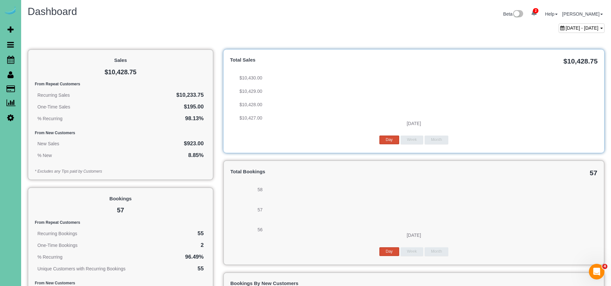
click at [566, 28] on span "[DATE] - [DATE]" at bounding box center [582, 27] width 33 height 5
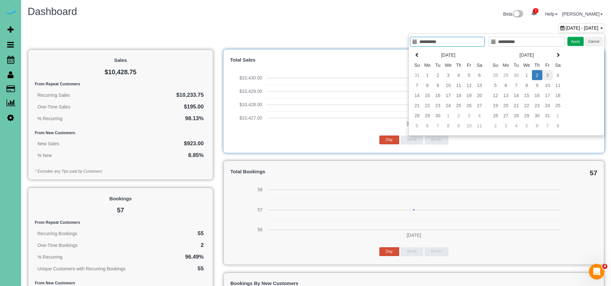
type input "**********"
click at [548, 75] on td "3" at bounding box center [547, 75] width 10 height 10
type input "**********"
click at [564, 35] on div "**********" at bounding box center [506, 85] width 196 height 102
click at [574, 37] on button "Apply" at bounding box center [576, 41] width 16 height 9
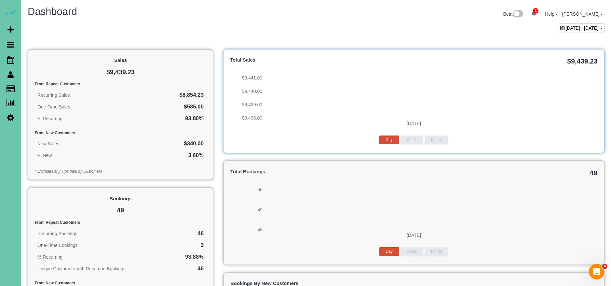
click at [566, 28] on span "[DATE] - [DATE]" at bounding box center [582, 27] width 33 height 5
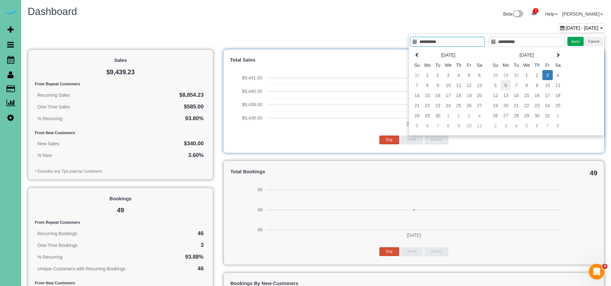
type input "**********"
click at [506, 86] on td "6" at bounding box center [506, 85] width 10 height 10
type input "**********"
click at [506, 86] on td "6" at bounding box center [506, 85] width 10 height 10
click at [579, 41] on button "Apply" at bounding box center [576, 41] width 16 height 9
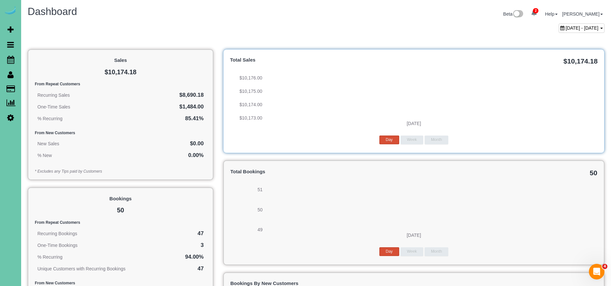
click at [566, 28] on span "[DATE] - [DATE]" at bounding box center [582, 27] width 33 height 5
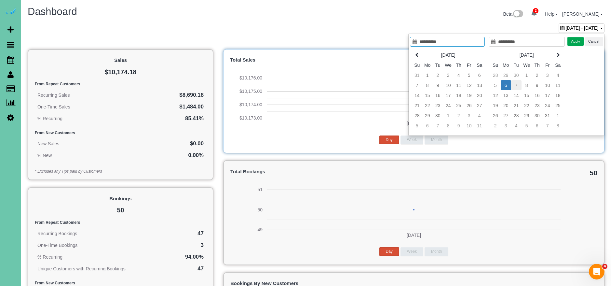
type input "**********"
click at [515, 88] on td "7" at bounding box center [516, 85] width 10 height 10
type input "**********"
click at [515, 88] on td "7" at bounding box center [516, 85] width 10 height 10
click at [580, 39] on button "Apply" at bounding box center [576, 41] width 16 height 9
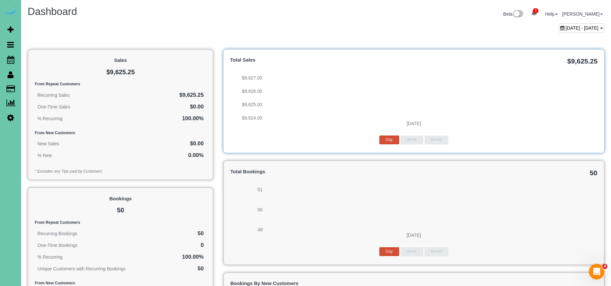
click at [559, 25] on div "[DATE] - [DATE]" at bounding box center [582, 27] width 46 height 9
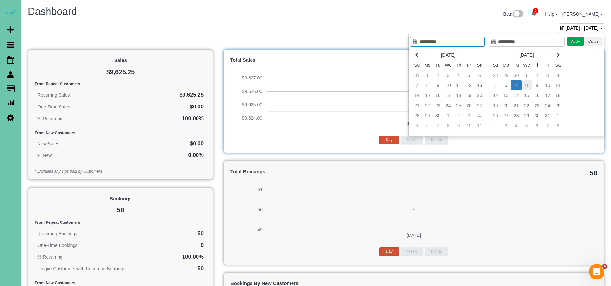
type input "**********"
click at [527, 83] on td "8" at bounding box center [527, 85] width 10 height 10
type input "**********"
click at [527, 83] on td "8" at bounding box center [527, 85] width 10 height 10
click at [578, 36] on div "**********" at bounding box center [506, 85] width 196 height 102
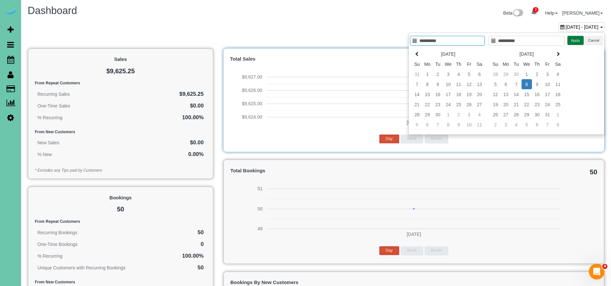
click at [578, 38] on button "Apply" at bounding box center [576, 40] width 16 height 9
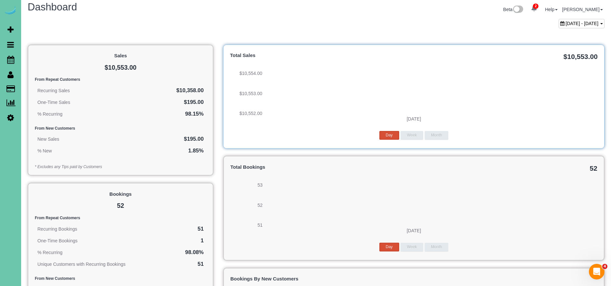
click at [559, 26] on div "[DATE] - [DATE]" at bounding box center [582, 23] width 46 height 9
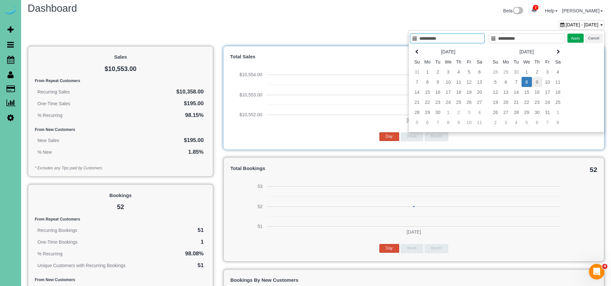
type input "**********"
click at [537, 80] on td "9" at bounding box center [537, 82] width 10 height 10
type input "**********"
click at [538, 80] on td "9" at bounding box center [537, 82] width 10 height 10
click at [578, 40] on button "Apply" at bounding box center [576, 38] width 16 height 9
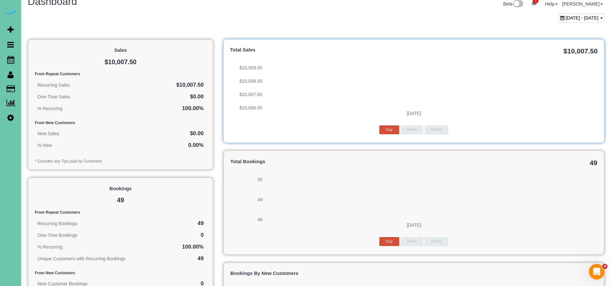
click at [566, 19] on span "[DATE] - [DATE]" at bounding box center [582, 17] width 33 height 5
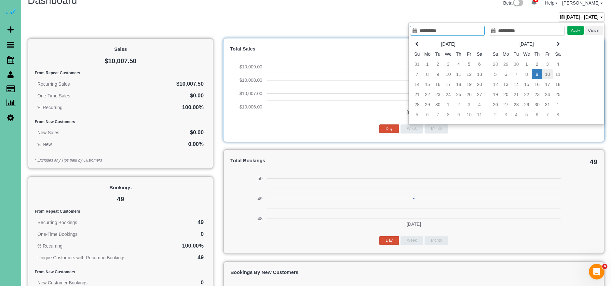
type input "**********"
click at [550, 74] on td "10" at bounding box center [547, 74] width 10 height 10
type input "**********"
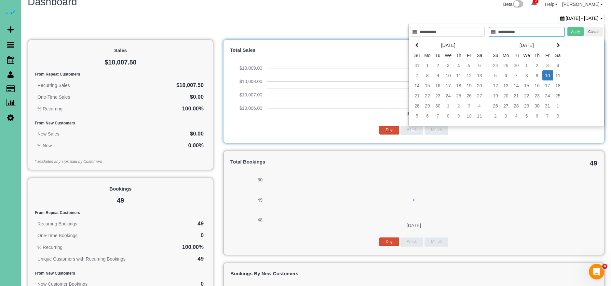
click at [550, 74] on td "10" at bounding box center [547, 75] width 10 height 10
click at [573, 28] on button "Apply" at bounding box center [576, 31] width 16 height 9
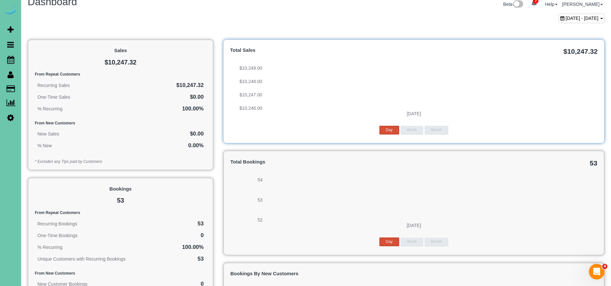
click at [566, 18] on span "[DATE] - [DATE]" at bounding box center [582, 18] width 33 height 5
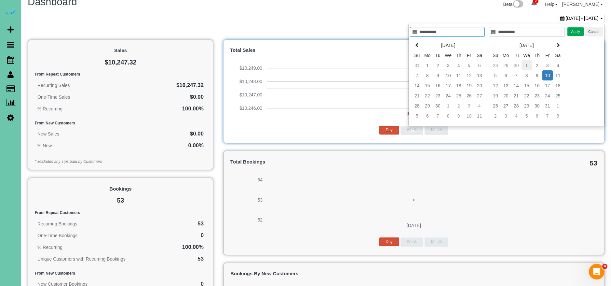
type input "**********"
click at [527, 62] on td "1" at bounding box center [527, 65] width 10 height 10
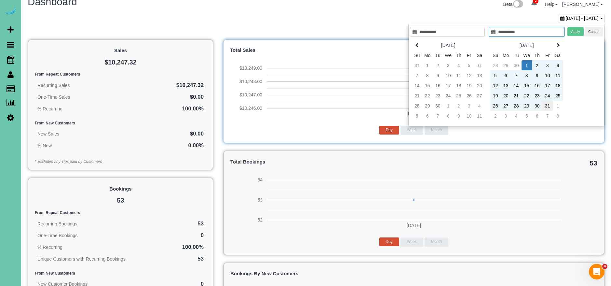
type input "**********"
drag, startPoint x: 548, startPoint y: 106, endPoint x: 565, endPoint y: 80, distance: 30.5
click at [548, 106] on td "31" at bounding box center [547, 106] width 10 height 10
click at [577, 29] on button "Apply" at bounding box center [576, 31] width 16 height 9
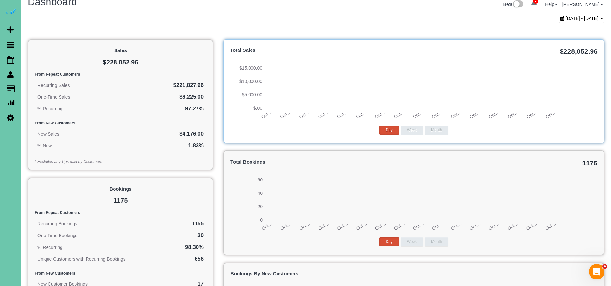
click at [566, 19] on span "[DATE] - [DATE]" at bounding box center [582, 18] width 33 height 5
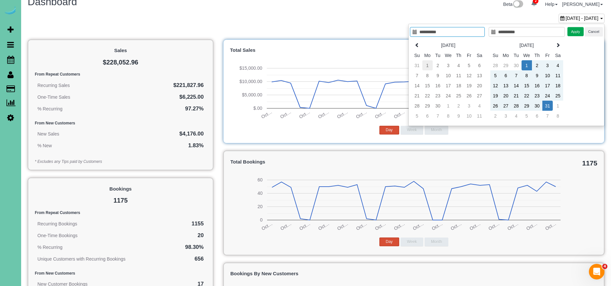
type input "**********"
click at [426, 66] on td "1" at bounding box center [427, 65] width 10 height 10
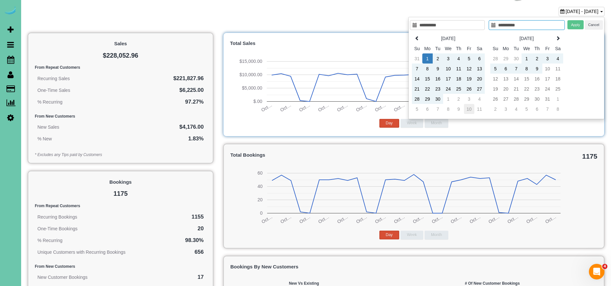
scroll to position [17, 0]
type input "**********"
click at [439, 100] on td "30" at bounding box center [438, 98] width 10 height 10
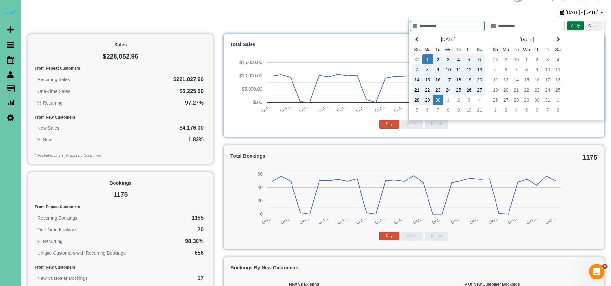
click at [581, 23] on button "Apply" at bounding box center [576, 25] width 16 height 9
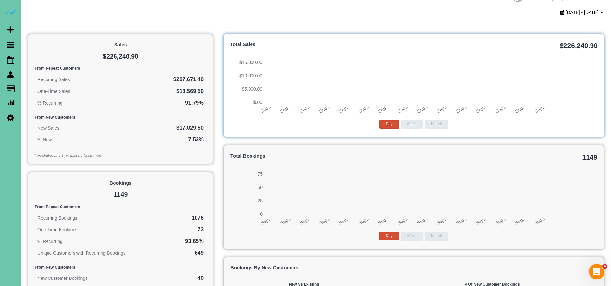
click at [566, 15] on span "[DATE] - [DATE]" at bounding box center [582, 12] width 33 height 5
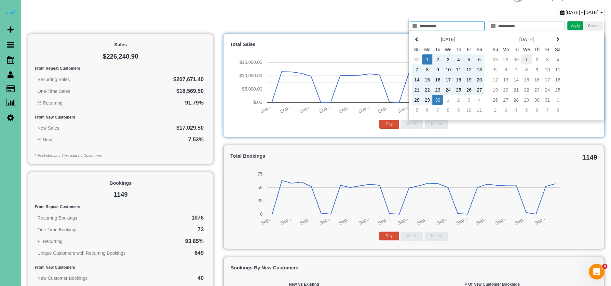
type input "**********"
click at [524, 58] on td "1" at bounding box center [526, 59] width 10 height 10
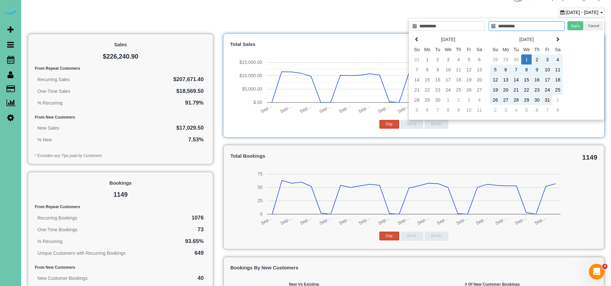
type input "**********"
click at [550, 103] on td "31" at bounding box center [547, 100] width 10 height 10
click at [581, 25] on button "Apply" at bounding box center [576, 25] width 16 height 9
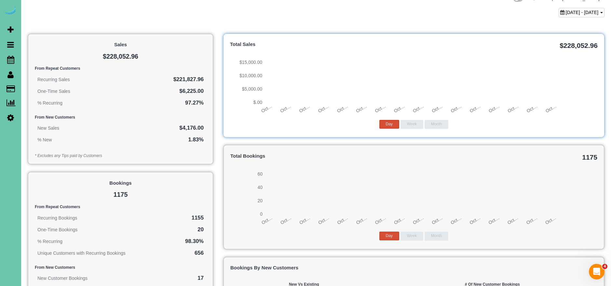
click at [559, 8] on div "[DATE] - [DATE]" at bounding box center [582, 12] width 46 height 9
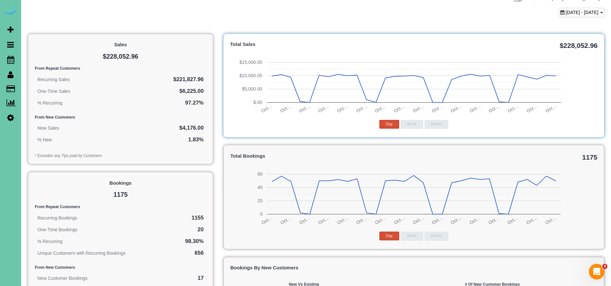
scroll to position [16, 0]
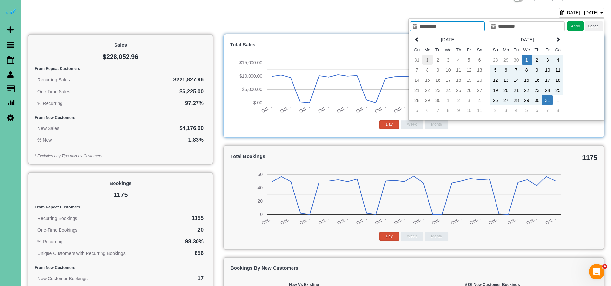
type input "**********"
click at [425, 63] on td "1" at bounding box center [427, 60] width 10 height 10
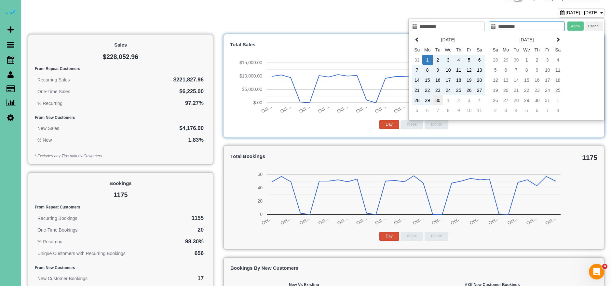
type input "**********"
click at [439, 101] on td "30" at bounding box center [438, 100] width 10 height 10
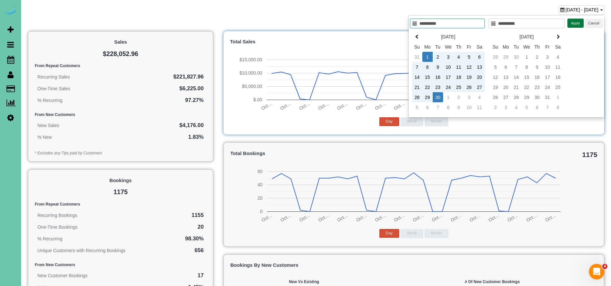
click at [578, 29] on div "**********" at bounding box center [506, 66] width 196 height 102
click at [577, 28] on div "**********" at bounding box center [506, 66] width 196 height 102
click at [575, 23] on button "Apply" at bounding box center [576, 22] width 16 height 9
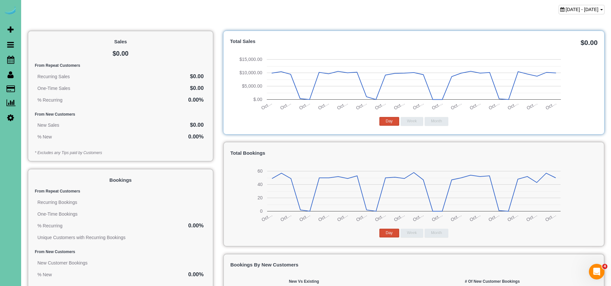
scroll to position [19, 0]
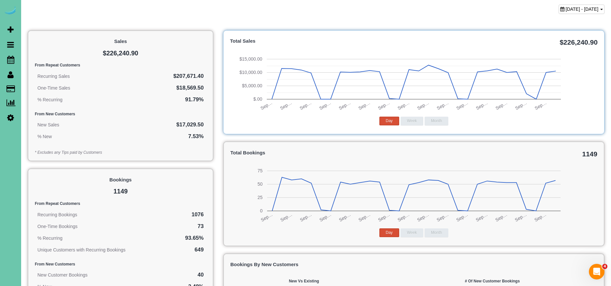
click at [566, 7] on span "[DATE] - [DATE]" at bounding box center [582, 9] width 33 height 5
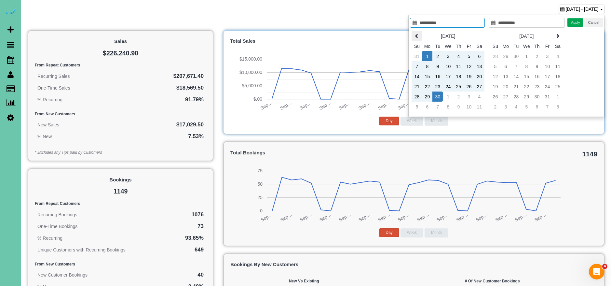
click at [418, 35] on icon at bounding box center [417, 36] width 5 height 5
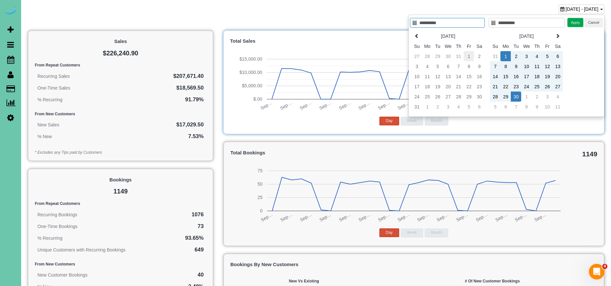
type input "**********"
click at [469, 55] on td "1" at bounding box center [469, 56] width 10 height 10
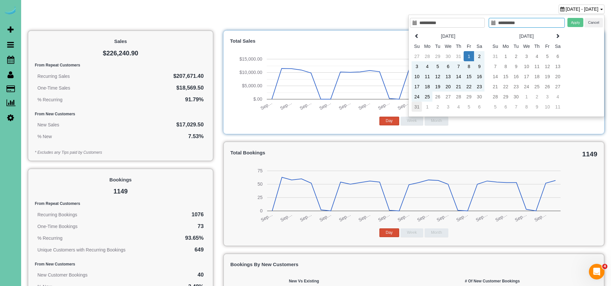
type input "**********"
click at [417, 109] on td "31" at bounding box center [417, 107] width 10 height 10
click at [576, 22] on button "Apply" at bounding box center [576, 22] width 16 height 9
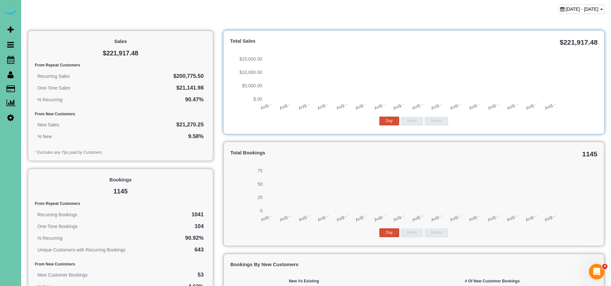
click at [566, 8] on span "[DATE] - [DATE]" at bounding box center [582, 9] width 33 height 5
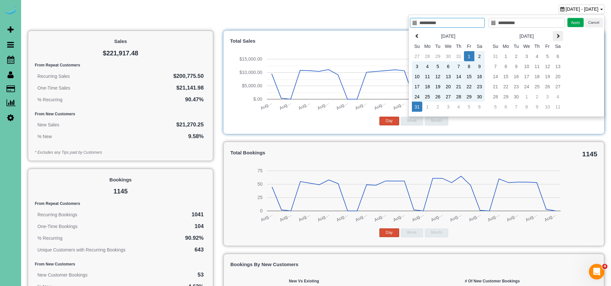
click at [559, 34] on icon at bounding box center [558, 36] width 5 height 5
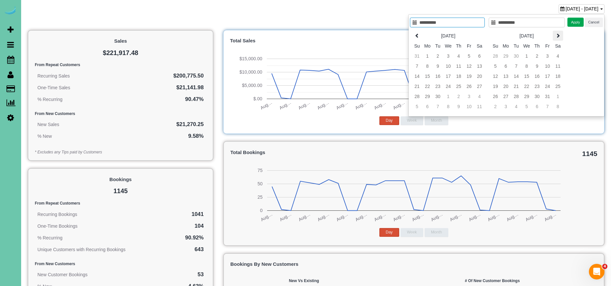
scroll to position [21, 0]
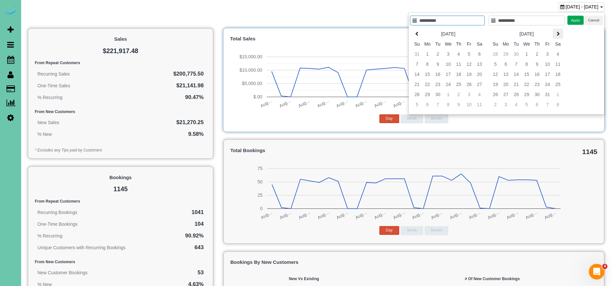
click at [559, 34] on icon at bounding box center [558, 33] width 5 height 5
type input "**********"
click at [561, 53] on td "1" at bounding box center [558, 54] width 10 height 10
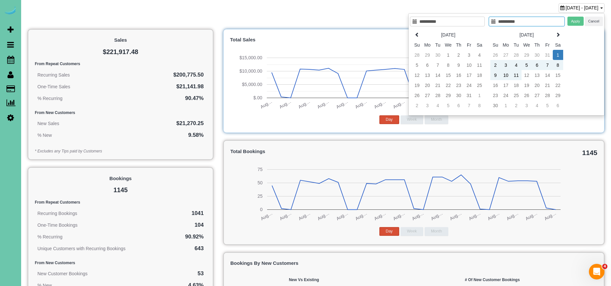
type input "**********"
click at [496, 107] on td "30" at bounding box center [495, 105] width 10 height 10
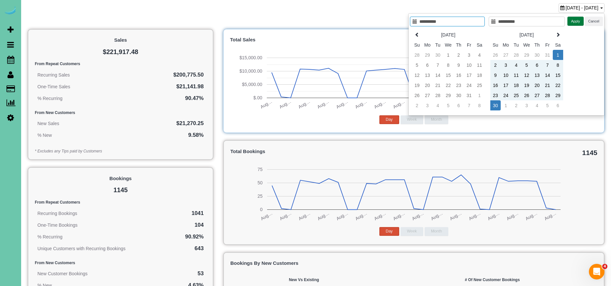
click at [577, 21] on button "Apply" at bounding box center [576, 21] width 16 height 9
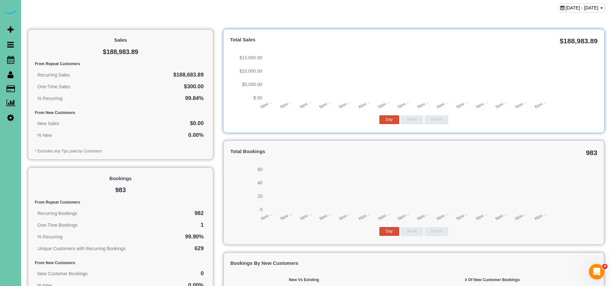
click at [566, 7] on span "[DATE] - [DATE]" at bounding box center [582, 7] width 33 height 5
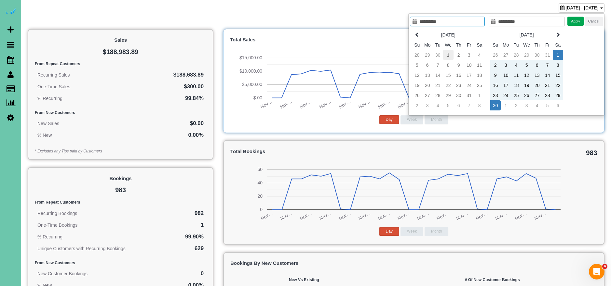
type input "**********"
click at [450, 53] on td "1" at bounding box center [448, 55] width 10 height 10
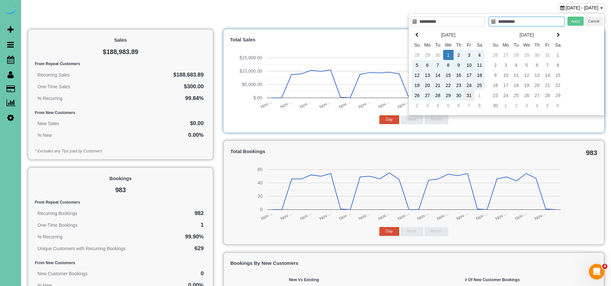
type input "**********"
click at [467, 95] on td "31" at bounding box center [469, 95] width 10 height 10
type input "**********"
click at [573, 21] on button "Apply" at bounding box center [576, 21] width 16 height 9
